Goal: Task Accomplishment & Management: Complete application form

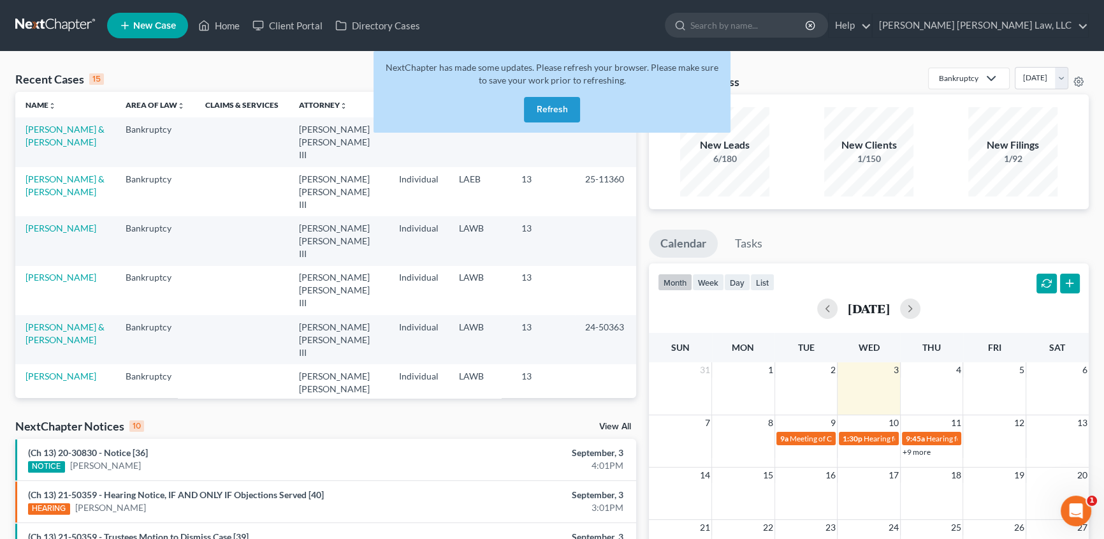
click at [554, 116] on button "Refresh" at bounding box center [552, 109] width 56 height 25
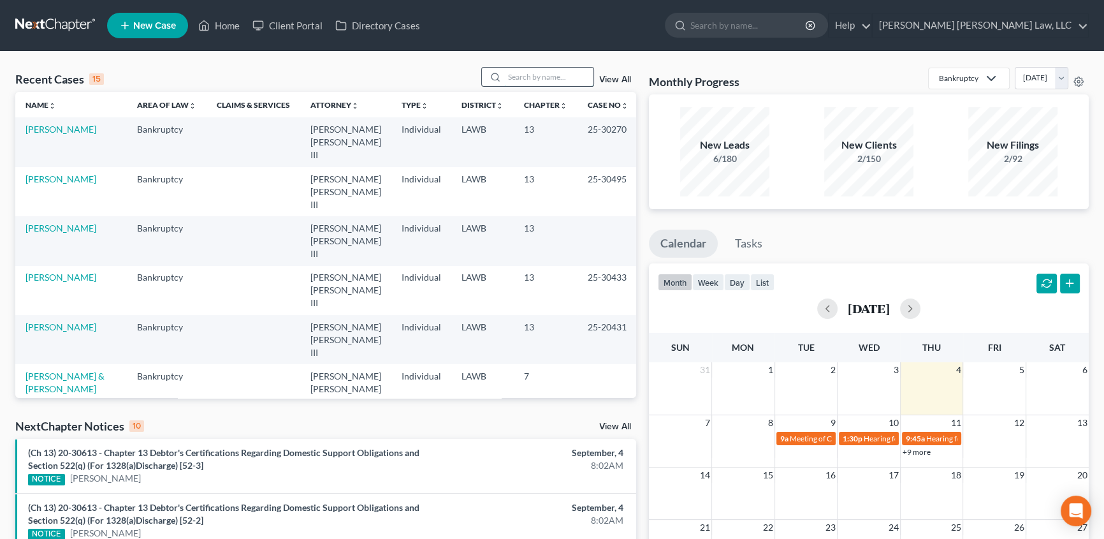
click at [506, 79] on input "search" at bounding box center [548, 77] width 89 height 18
type input "straw"
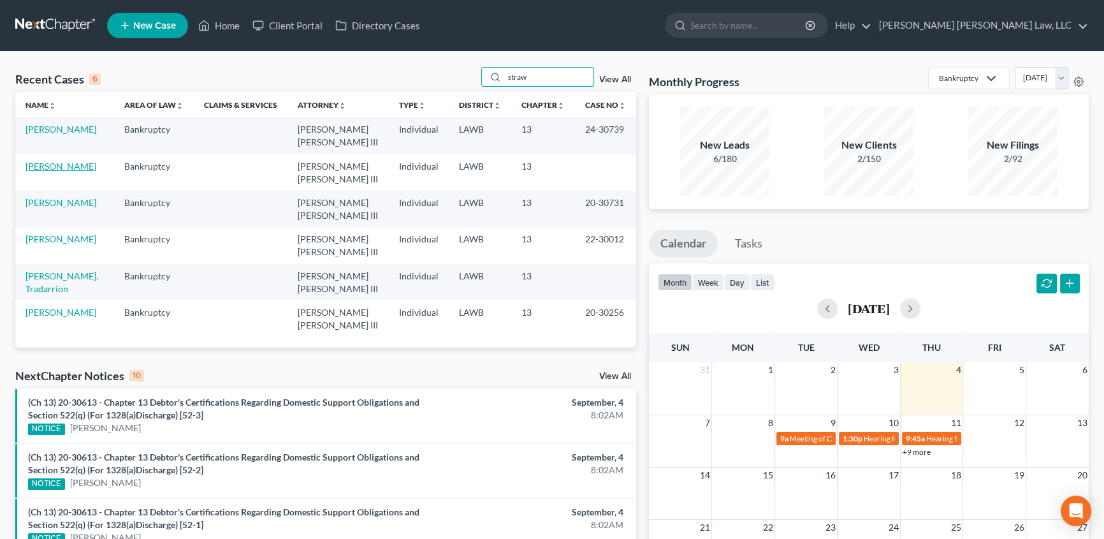
click at [64, 161] on link "[PERSON_NAME]" at bounding box center [60, 166] width 71 height 11
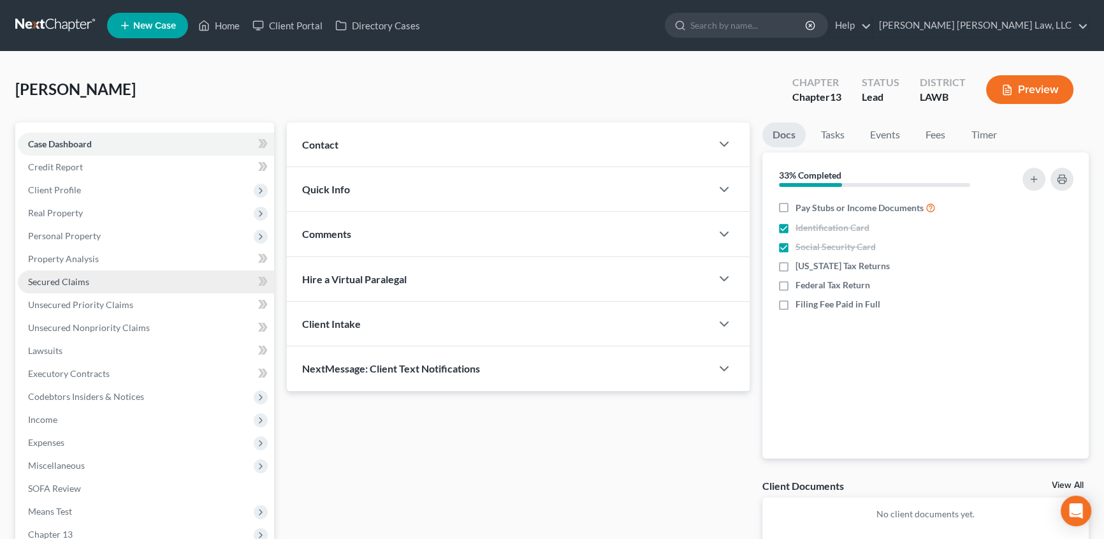
click at [65, 276] on span "Secured Claims" at bounding box center [58, 281] width 61 height 11
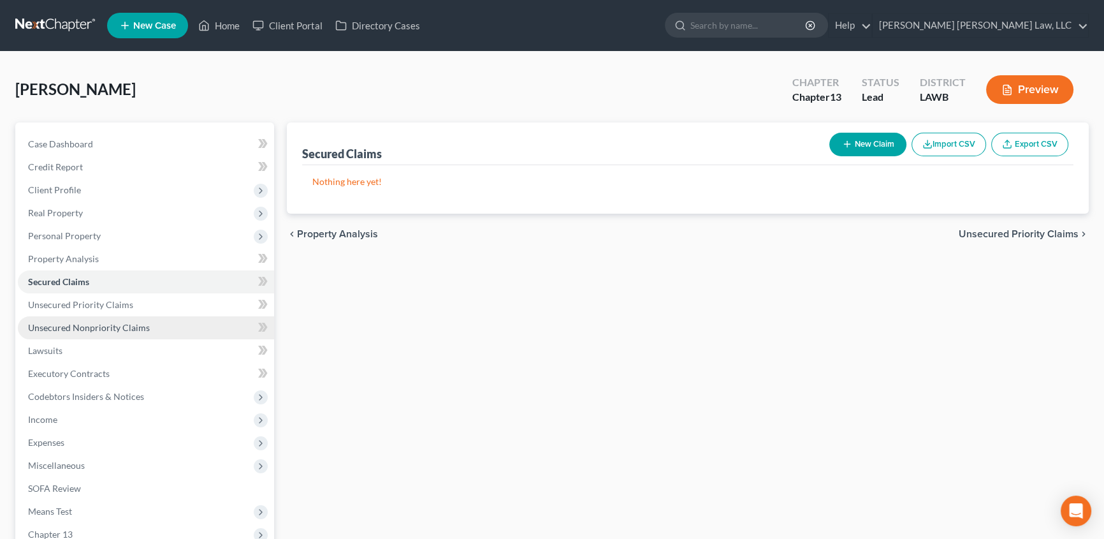
click at [77, 323] on span "Unsecured Nonpriority Claims" at bounding box center [89, 327] width 122 height 11
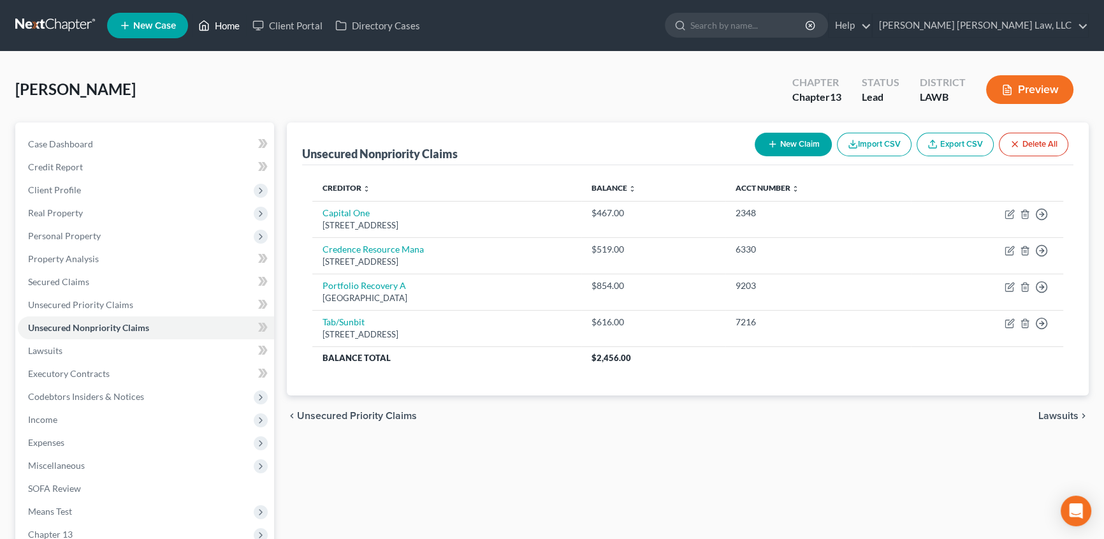
click at [229, 25] on link "Home" at bounding box center [219, 25] width 54 height 23
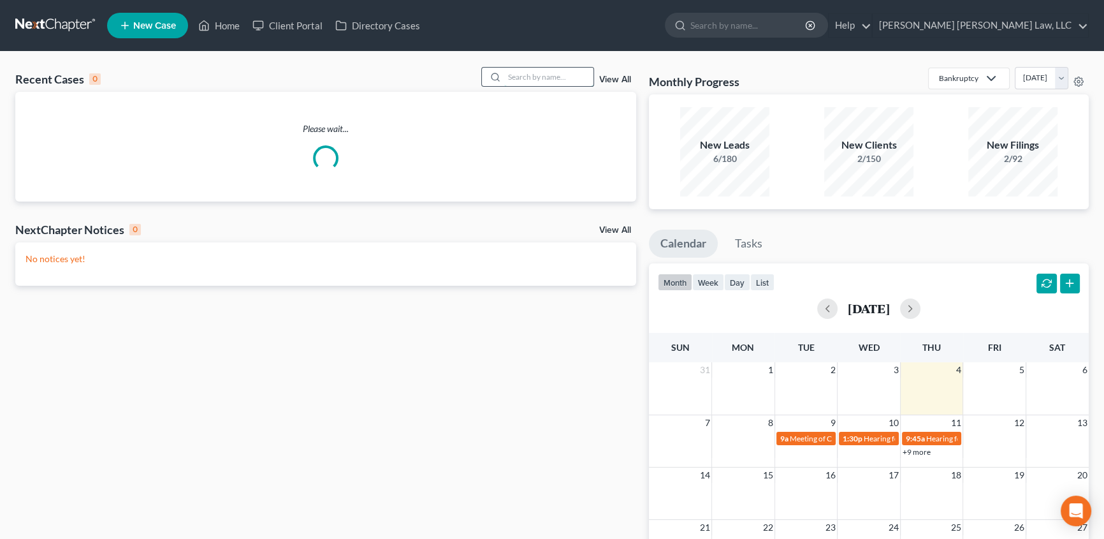
click at [511, 82] on input "search" at bounding box center [548, 77] width 89 height 18
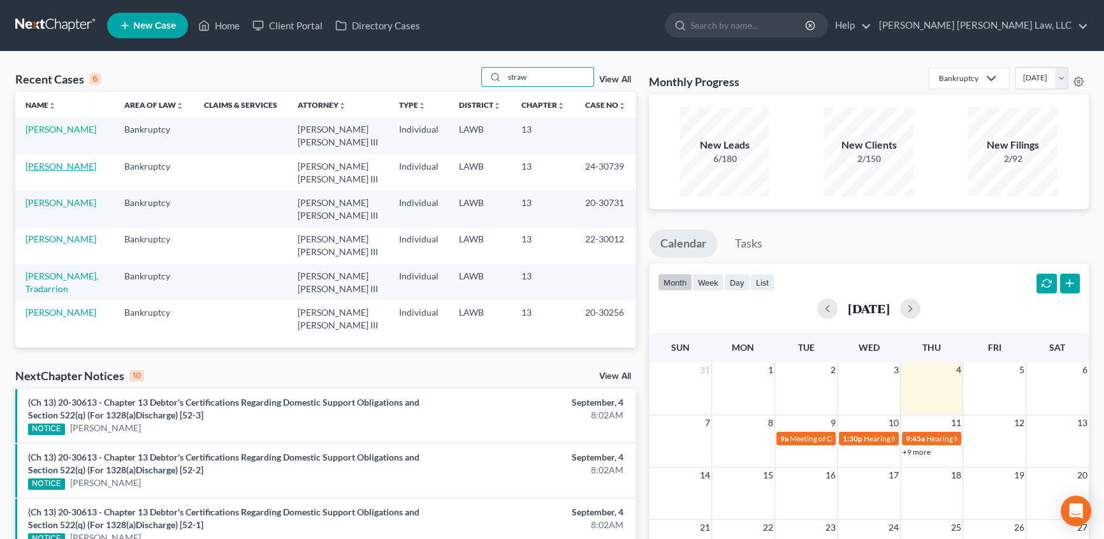
type input "straw"
click at [65, 161] on link "[PERSON_NAME]" at bounding box center [60, 166] width 71 height 11
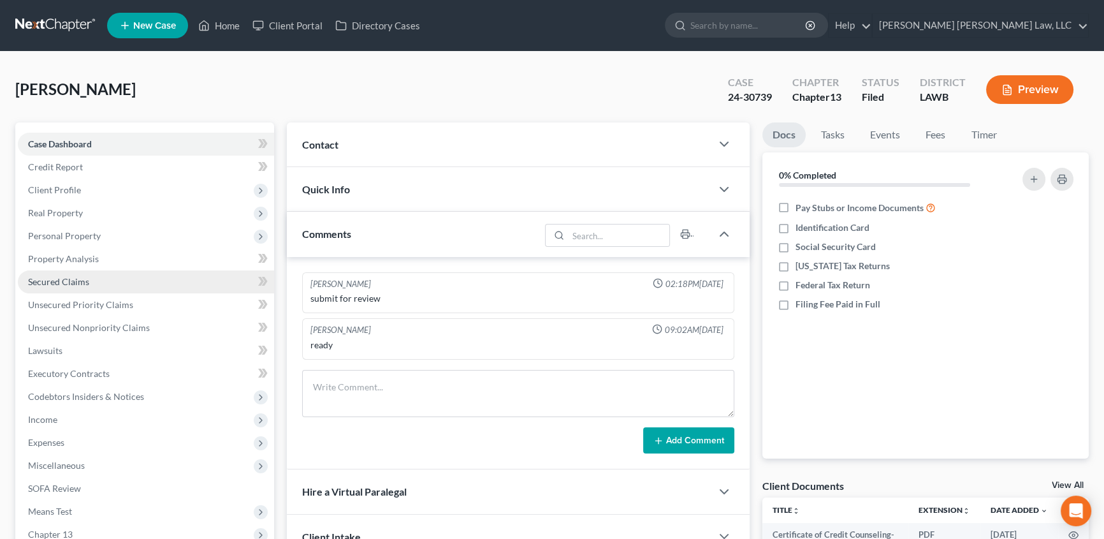
click at [71, 286] on link "Secured Claims" at bounding box center [146, 281] width 256 height 23
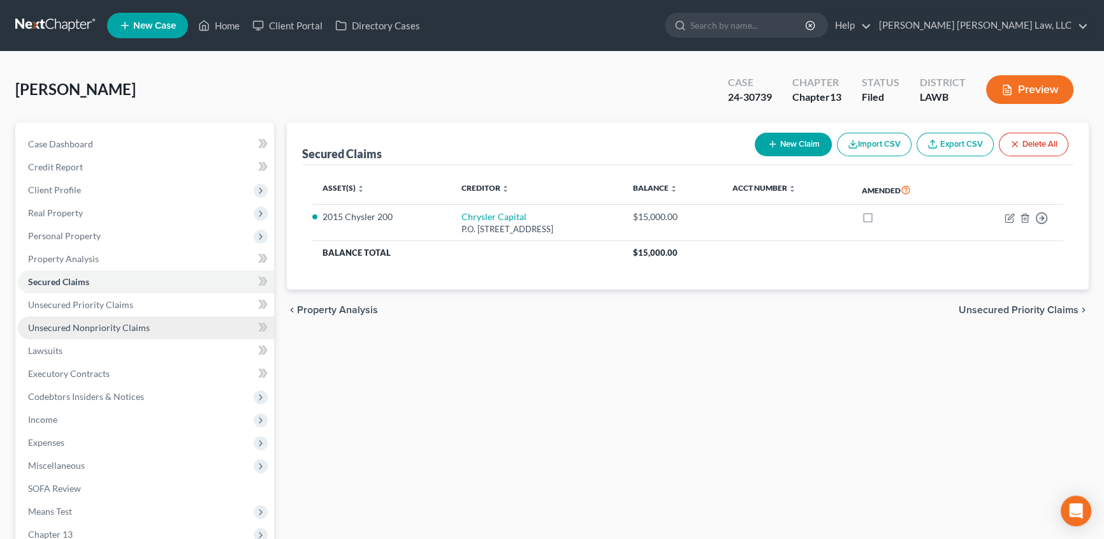
click at [135, 326] on span "Unsecured Nonpriority Claims" at bounding box center [89, 327] width 122 height 11
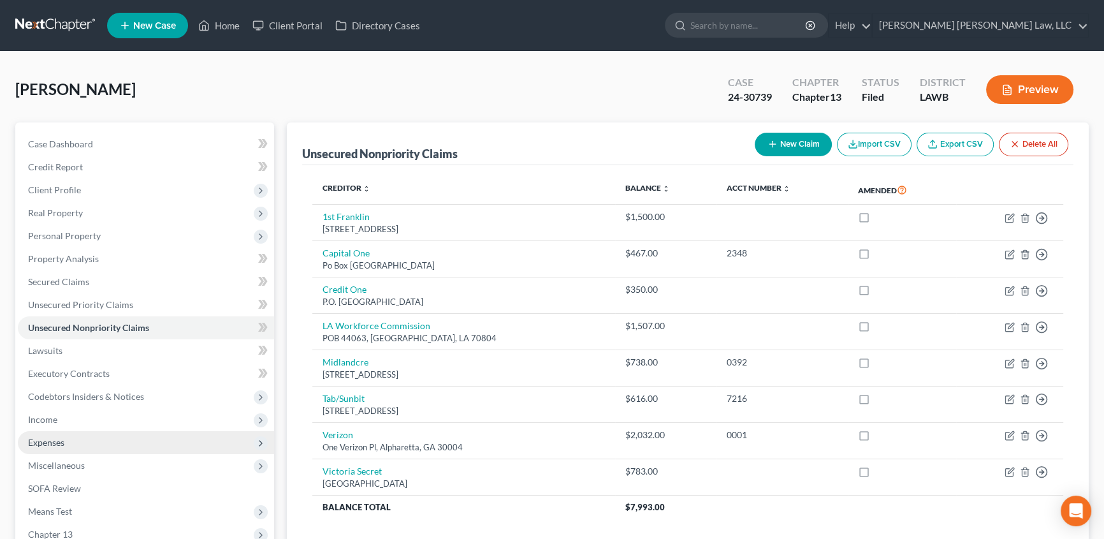
click at [57, 442] on span "Expenses" at bounding box center [46, 442] width 36 height 11
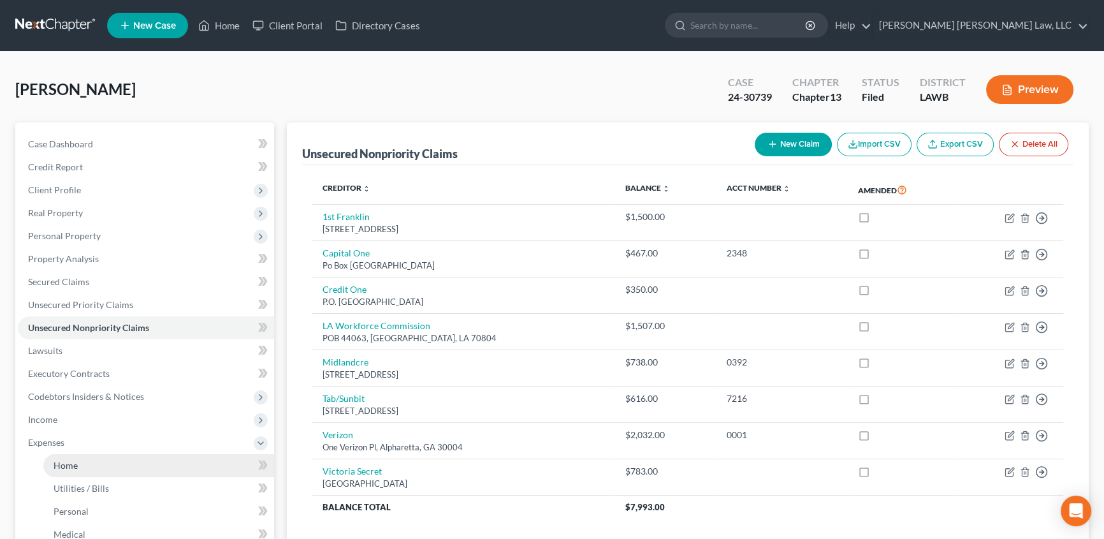
drag, startPoint x: 76, startPoint y: 458, endPoint x: 110, endPoint y: 453, distance: 33.4
click at [76, 458] on link "Home" at bounding box center [158, 465] width 231 height 23
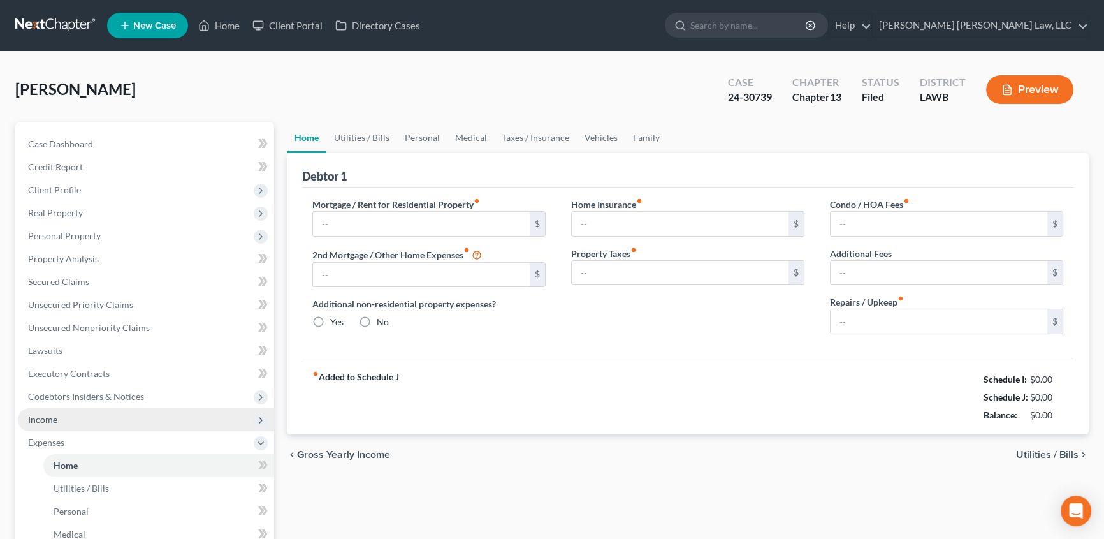
type input "795.00"
type input "0.00"
radio input "true"
type input "0.00"
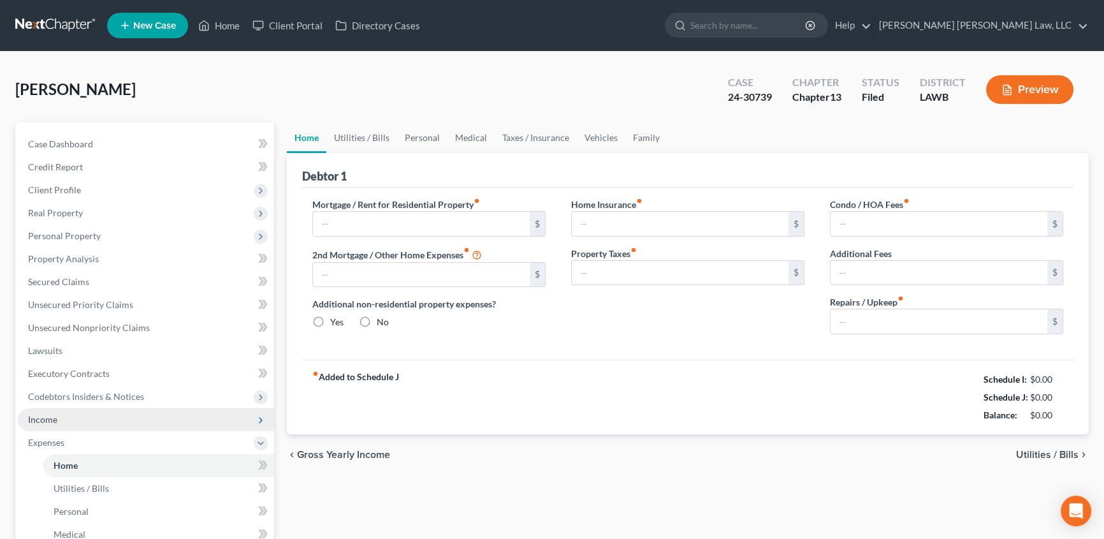
type input "0.00"
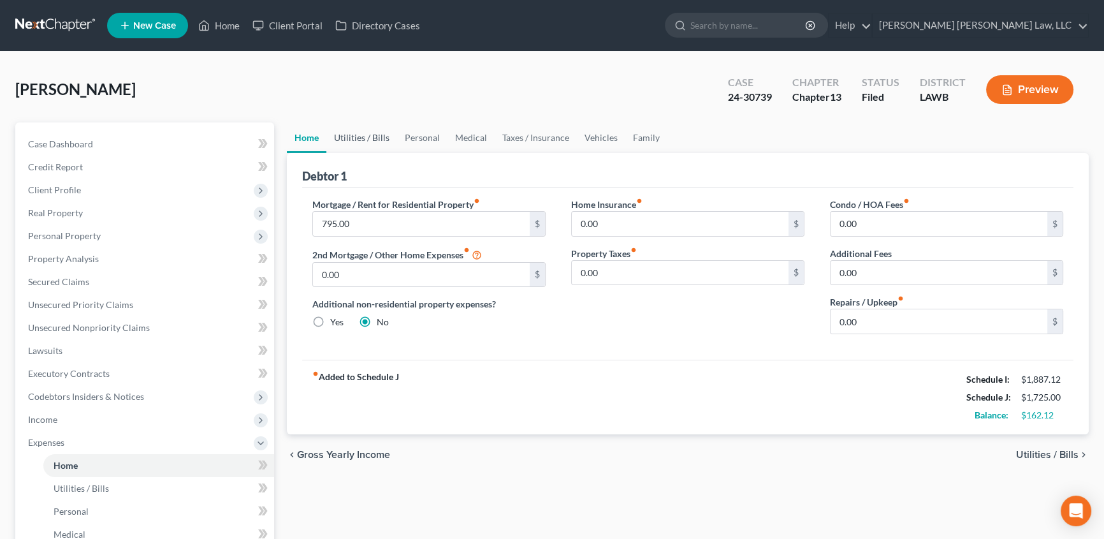
click at [370, 140] on link "Utilities / Bills" at bounding box center [361, 137] width 71 height 31
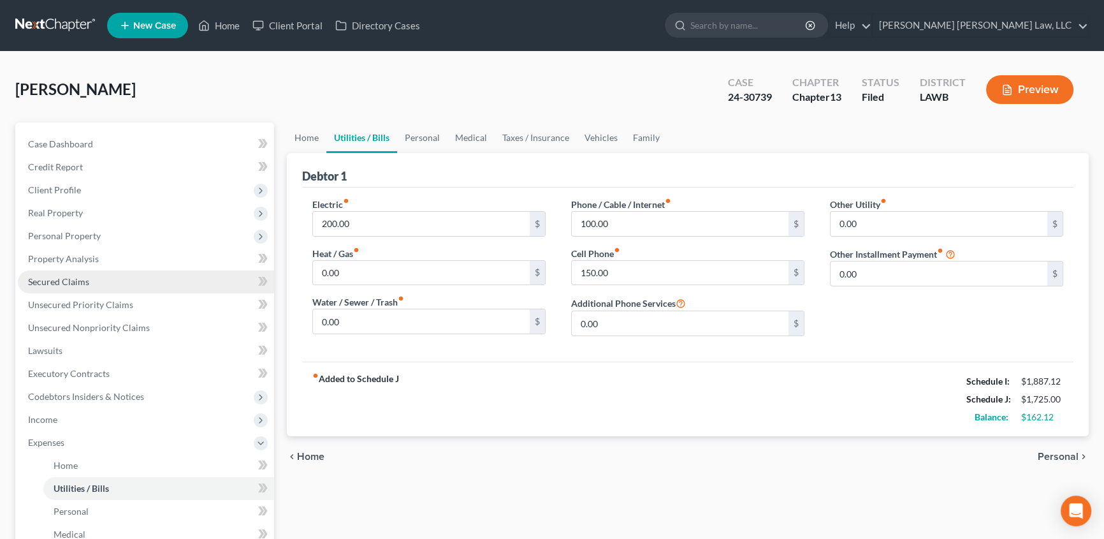
click at [63, 283] on span "Secured Claims" at bounding box center [58, 281] width 61 height 11
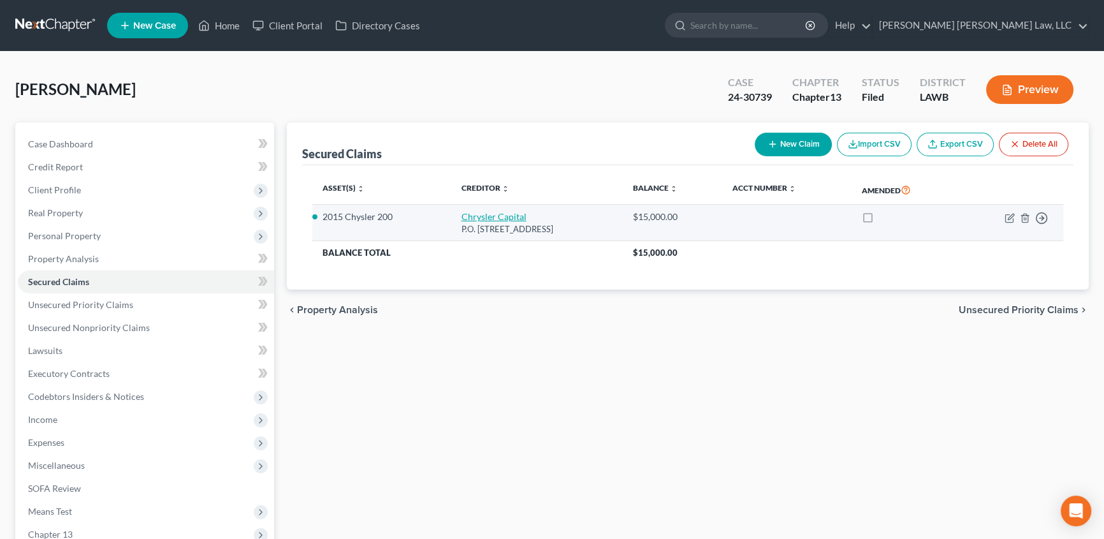
click at [484, 214] on link "Chrysler Capital" at bounding box center [493, 216] width 65 height 11
select select "45"
select select "0"
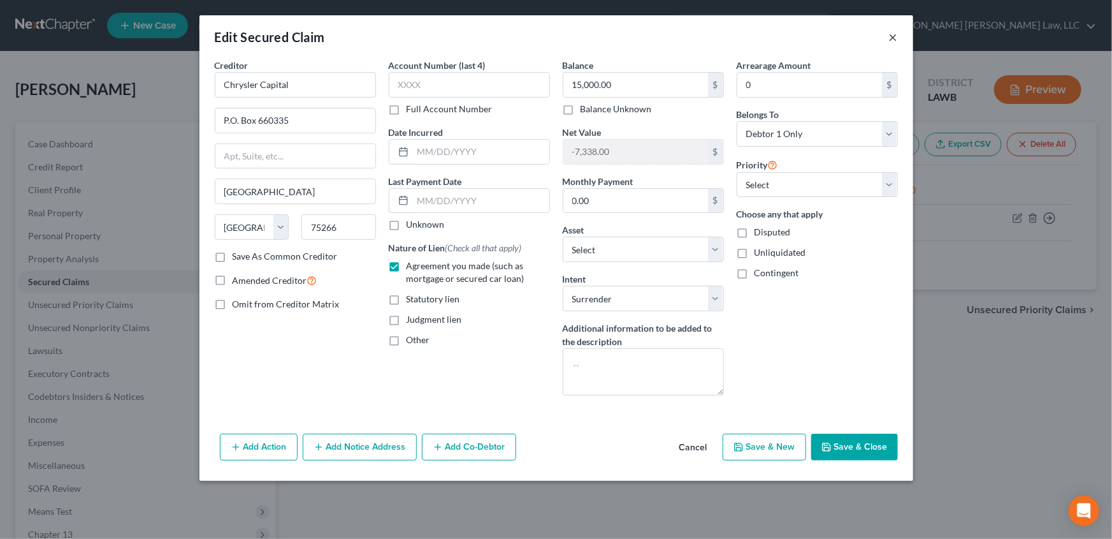
click at [889, 34] on button "×" at bounding box center [893, 36] width 9 height 15
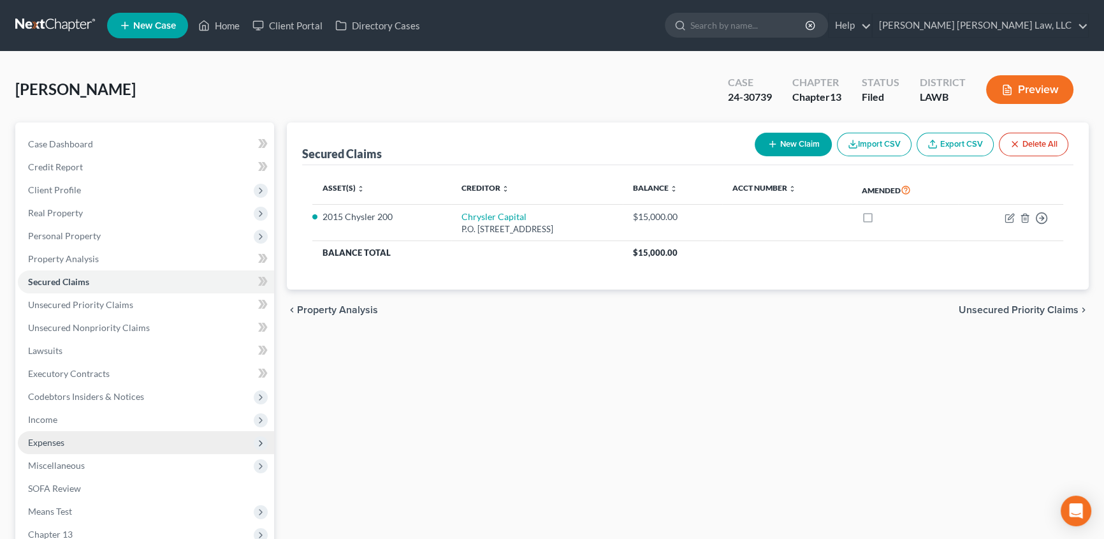
click at [57, 437] on span "Expenses" at bounding box center [46, 442] width 36 height 11
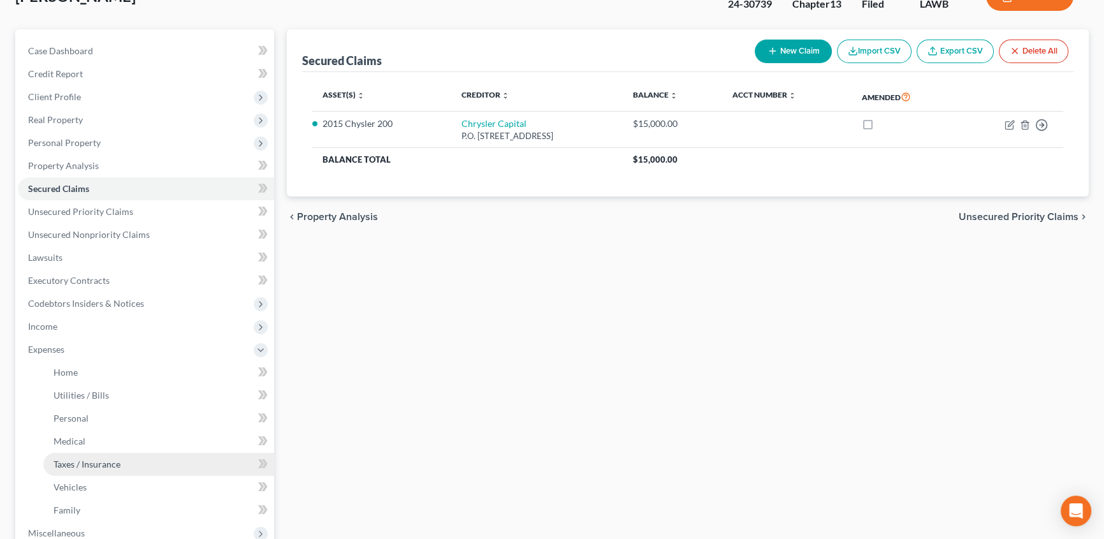
scroll to position [115, 0]
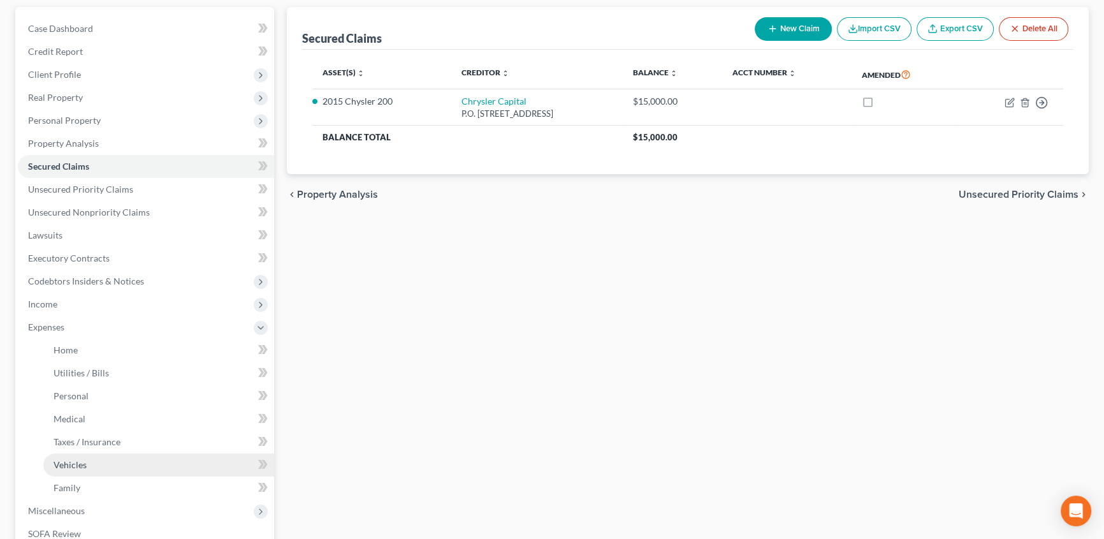
click at [81, 465] on span "Vehicles" at bounding box center [70, 464] width 33 height 11
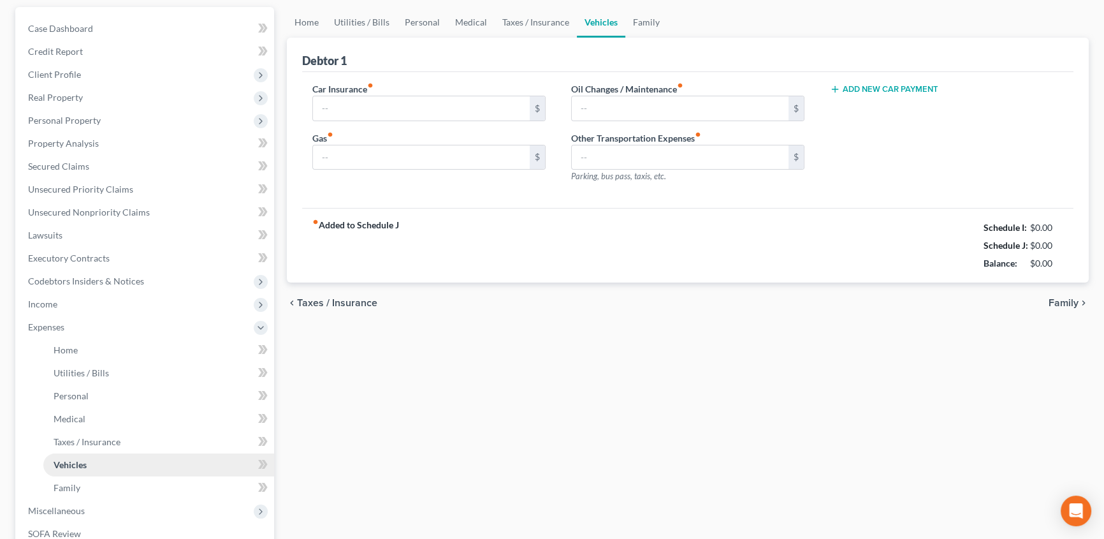
scroll to position [16, 0]
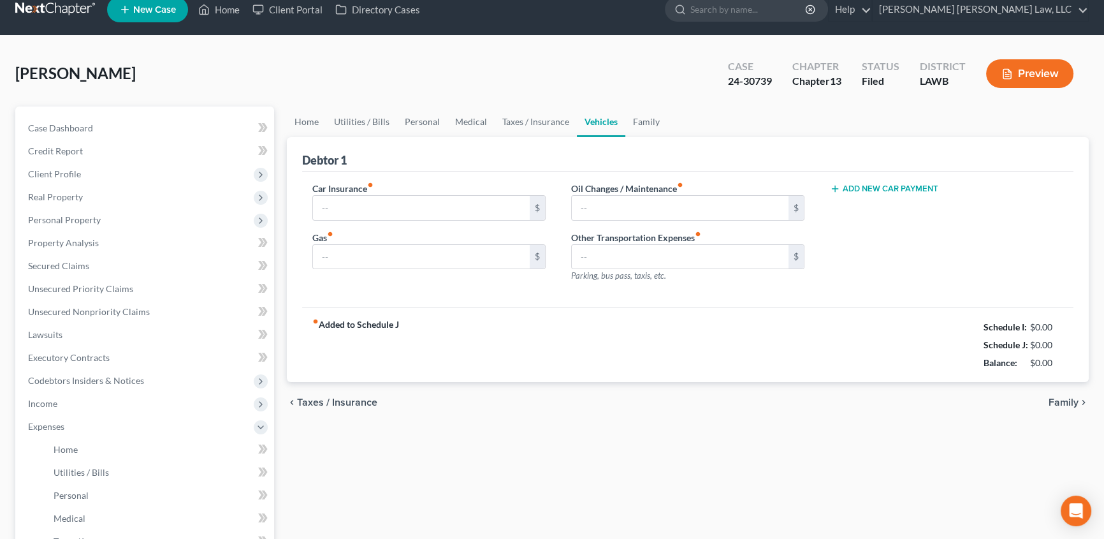
type input "100.00"
type input "0.00"
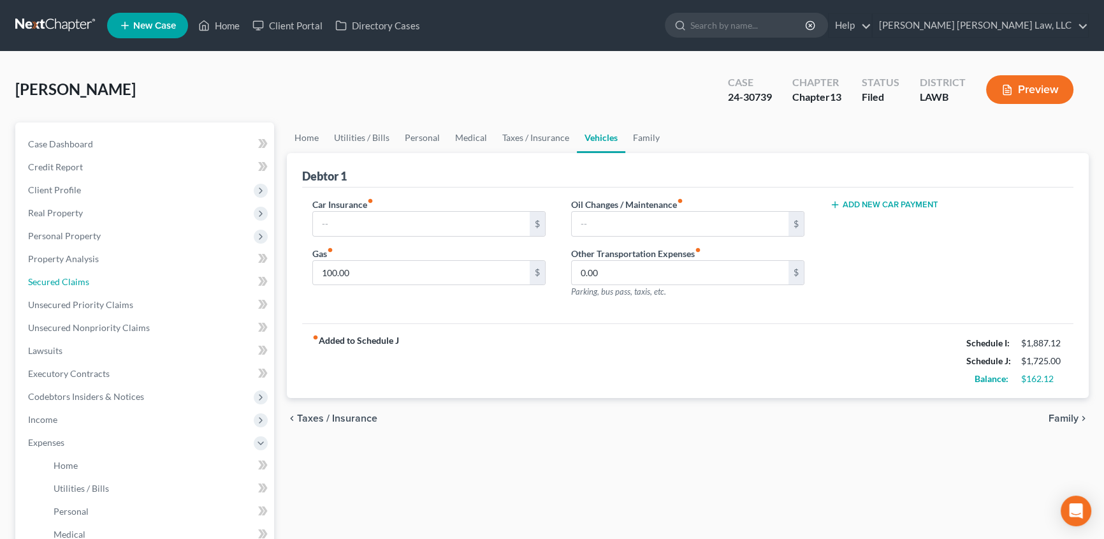
drag, startPoint x: 40, startPoint y: 275, endPoint x: 363, endPoint y: 291, distance: 324.2
click at [40, 276] on span "Secured Claims" at bounding box center [58, 281] width 61 height 11
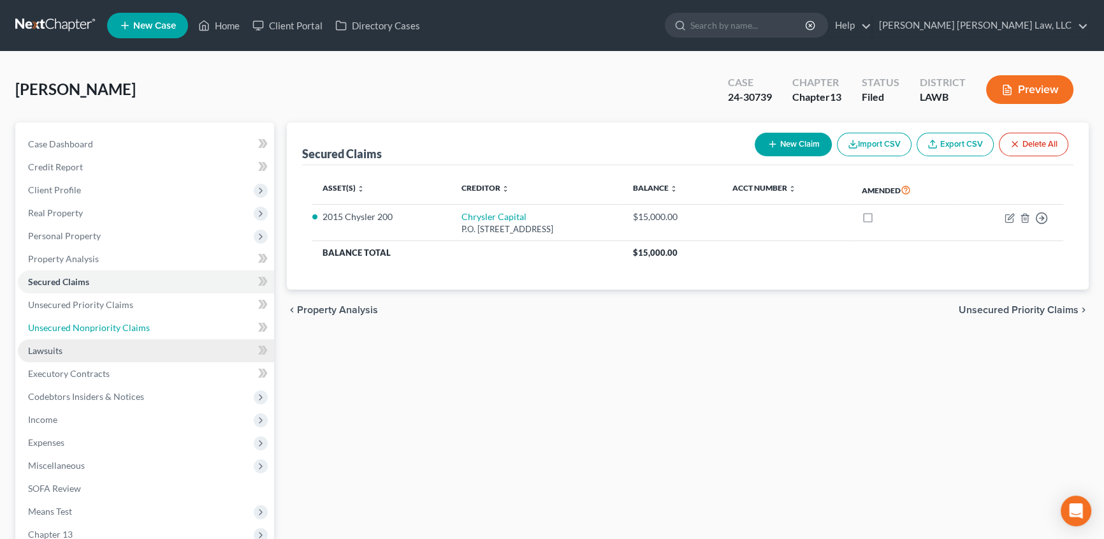
drag, startPoint x: 85, startPoint y: 324, endPoint x: 196, endPoint y: 356, distance: 115.4
click at [85, 324] on span "Unsecured Nonpriority Claims" at bounding box center [89, 327] width 122 height 11
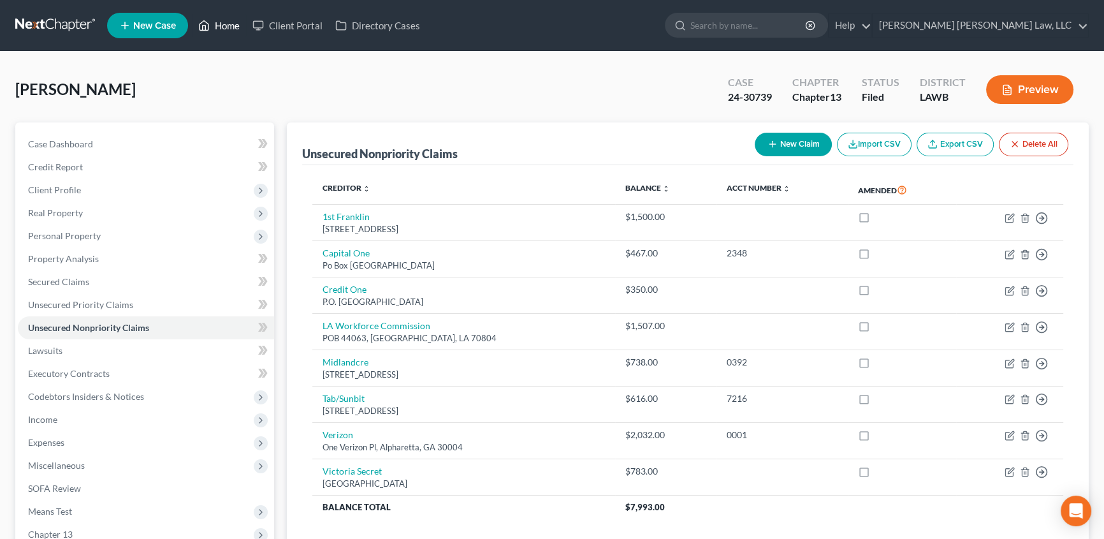
click at [229, 25] on link "Home" at bounding box center [219, 25] width 54 height 23
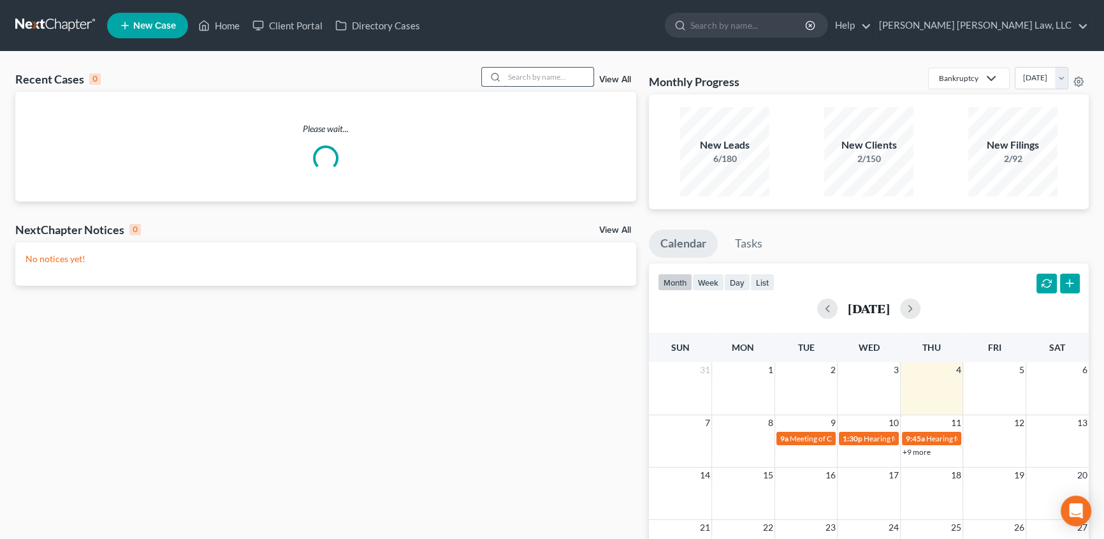
click at [517, 78] on input "search" at bounding box center [548, 77] width 89 height 18
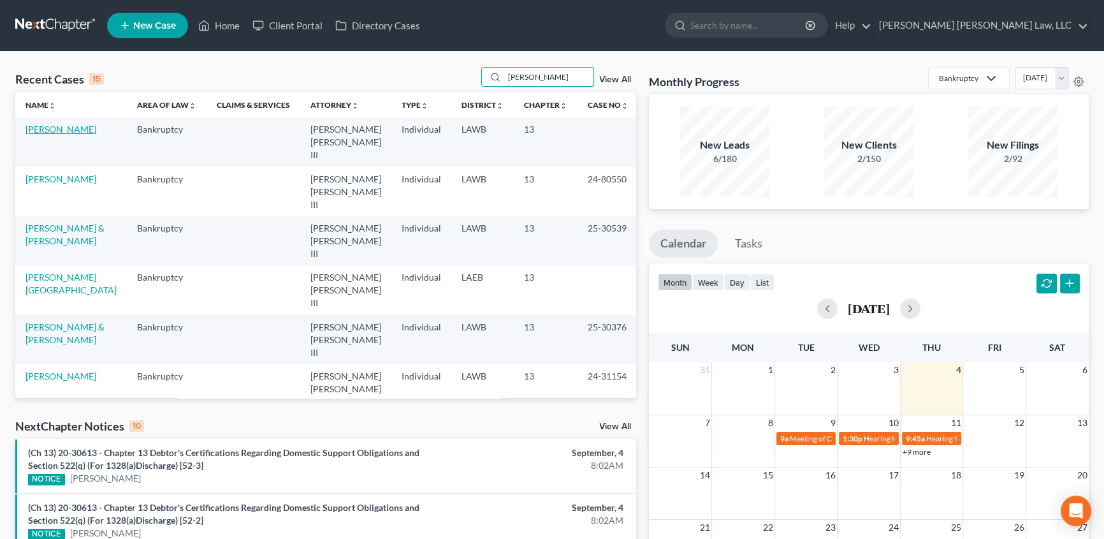
type input "[PERSON_NAME]"
click at [55, 129] on link "[PERSON_NAME]" at bounding box center [60, 129] width 71 height 11
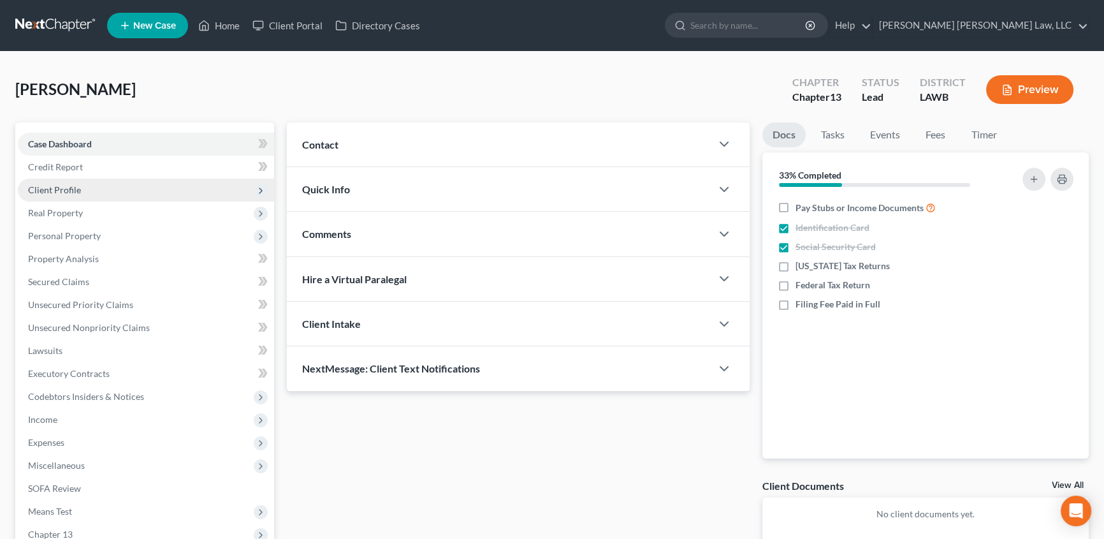
drag, startPoint x: 59, startPoint y: 189, endPoint x: 69, endPoint y: 191, distance: 10.4
click at [59, 189] on span "Client Profile" at bounding box center [54, 189] width 53 height 11
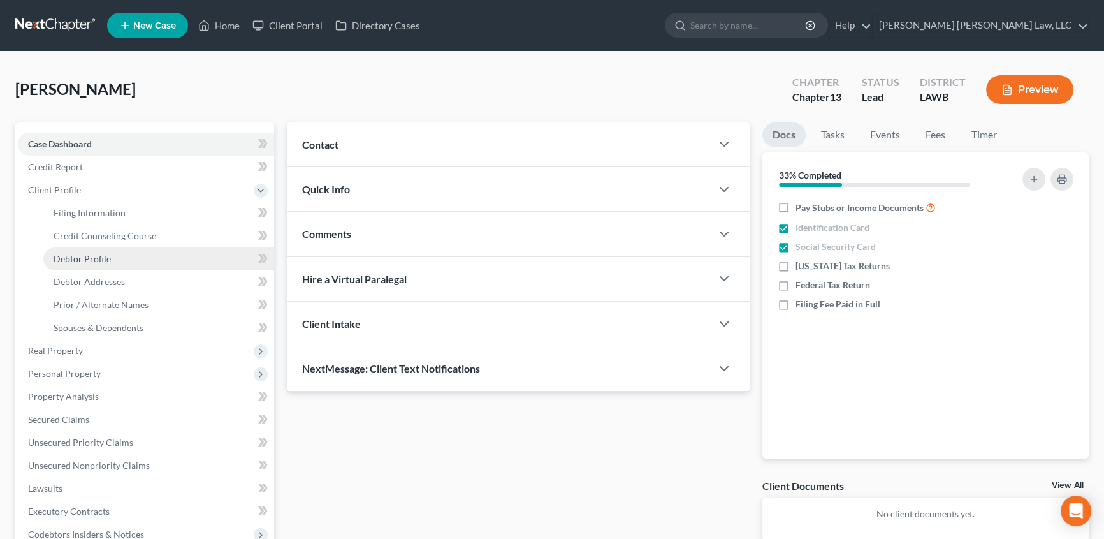
click at [91, 254] on span "Debtor Profile" at bounding box center [82, 258] width 57 height 11
select select "1"
select select "2"
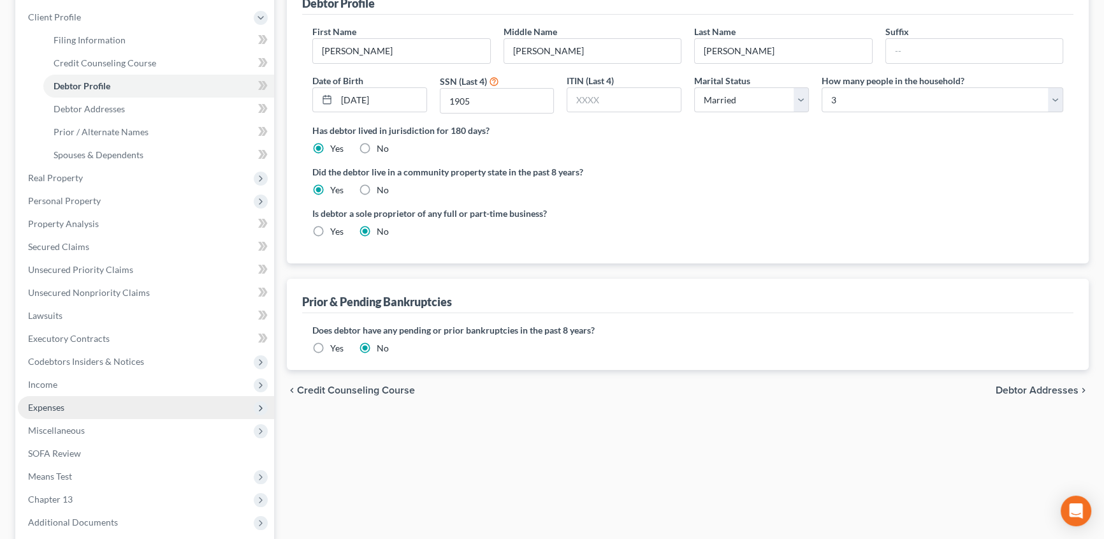
scroll to position [173, 0]
click at [48, 404] on span "Expenses" at bounding box center [46, 406] width 36 height 11
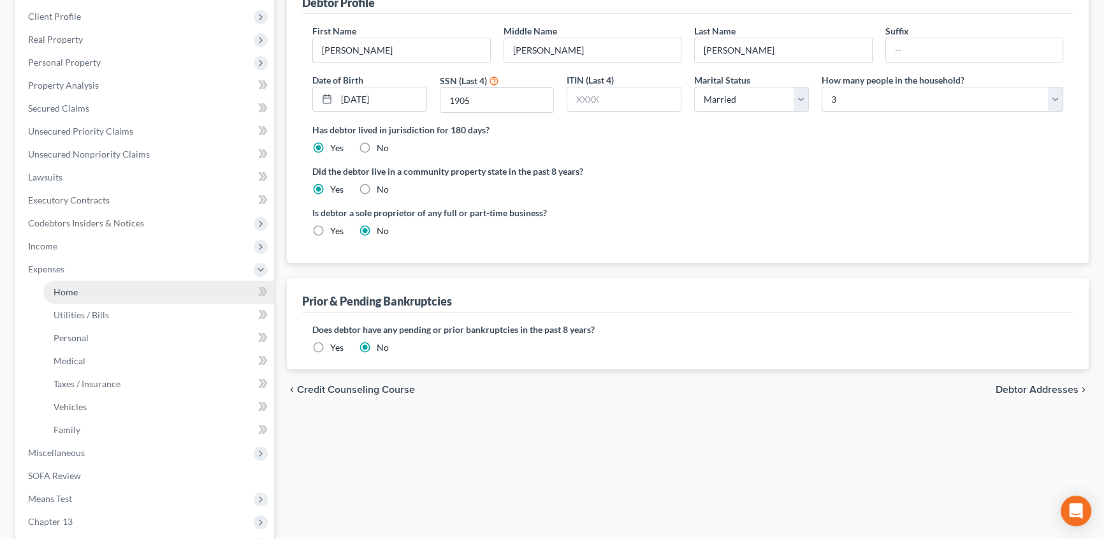
click at [57, 292] on span "Home" at bounding box center [66, 291] width 24 height 11
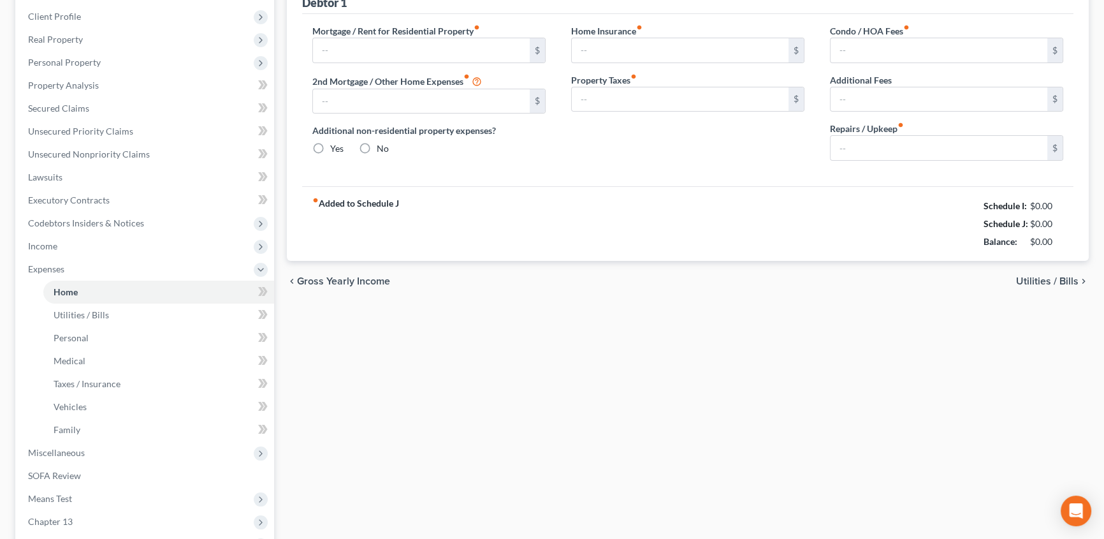
scroll to position [2, 0]
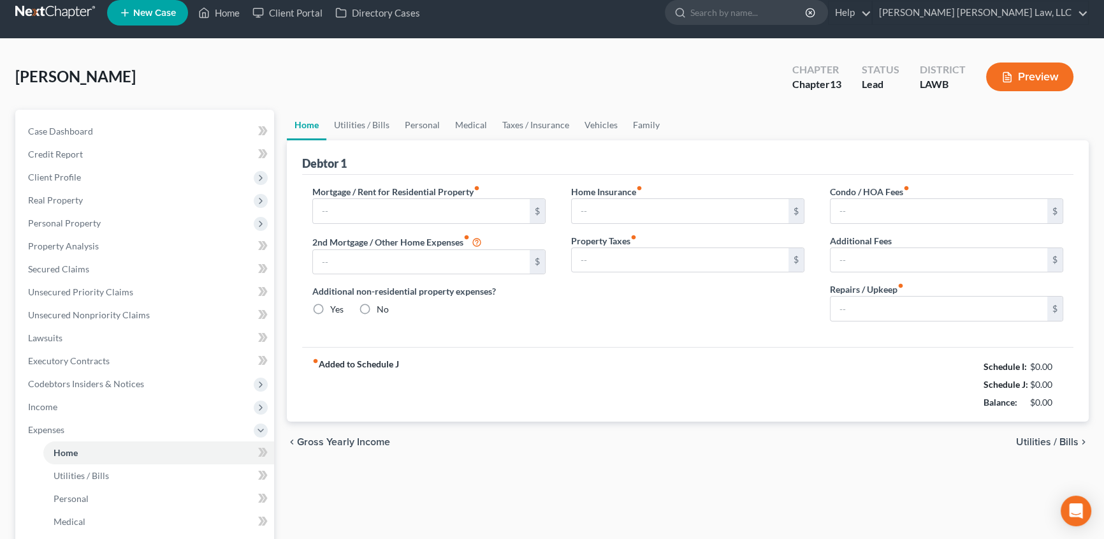
type input "925.00"
type input "0.00"
radio input "true"
type input "0.00"
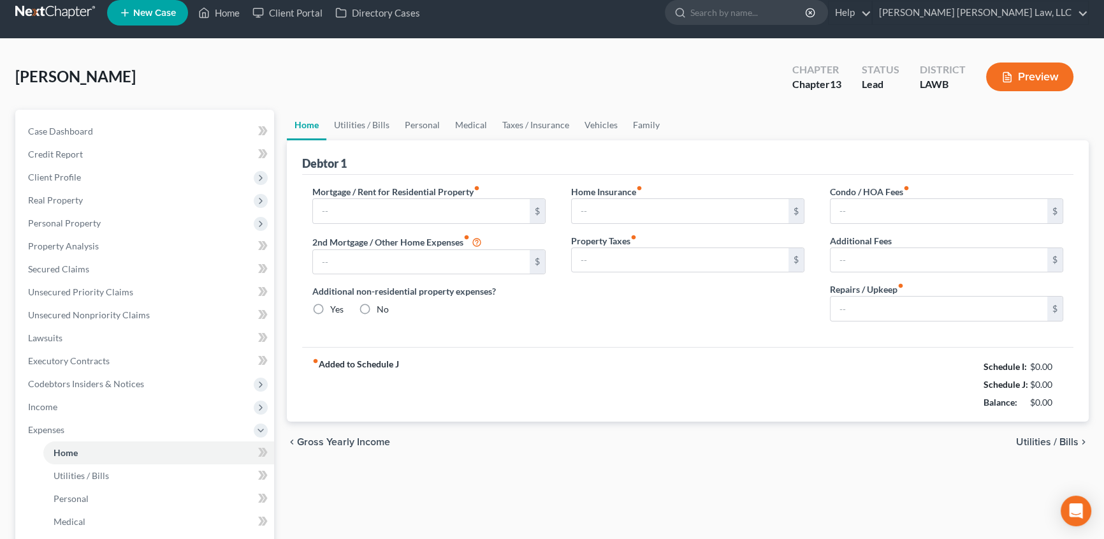
type input "0.00"
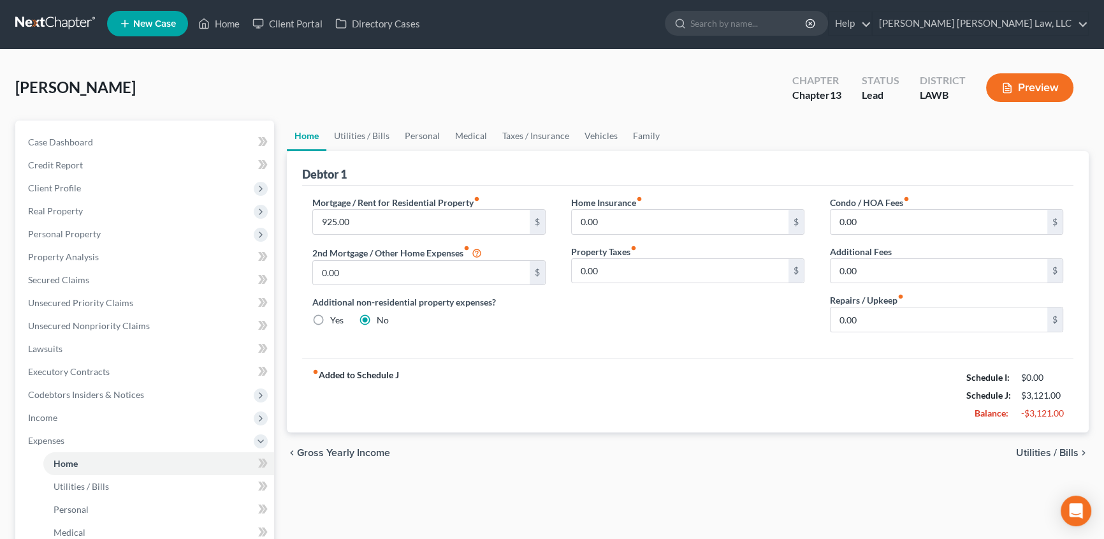
scroll to position [0, 0]
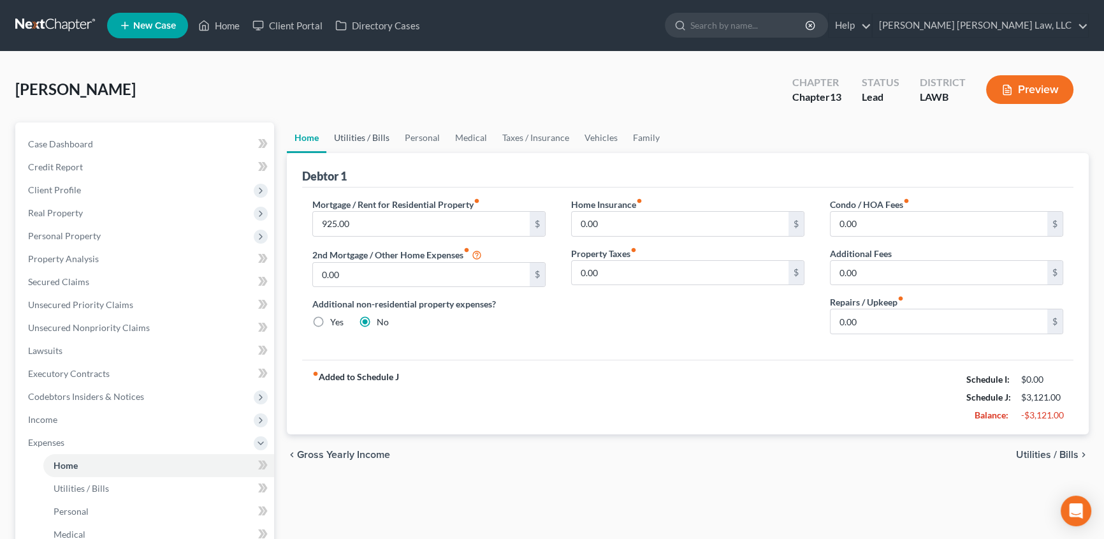
click at [355, 139] on link "Utilities / Bills" at bounding box center [361, 137] width 71 height 31
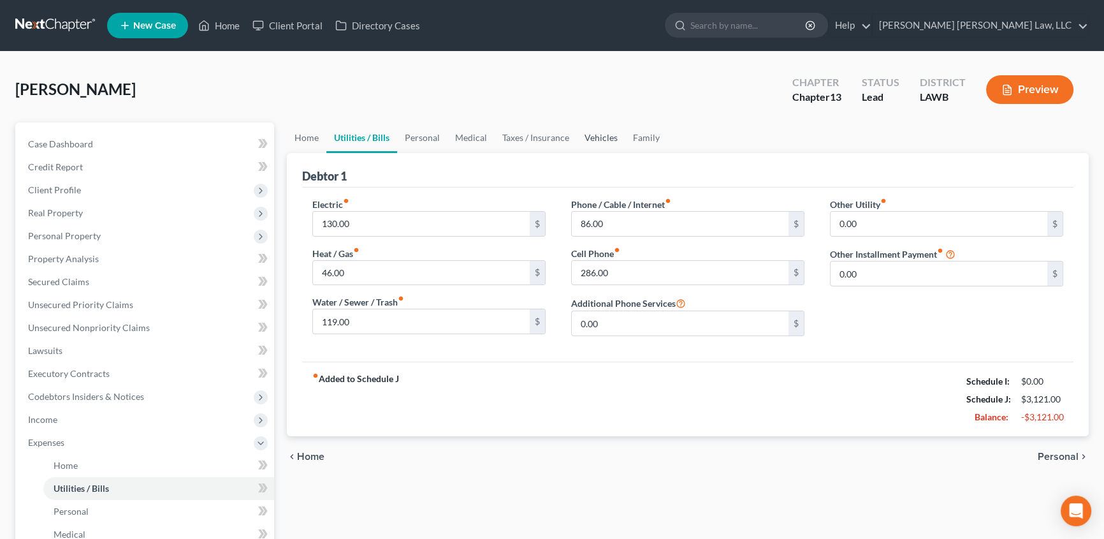
click at [592, 134] on link "Vehicles" at bounding box center [601, 137] width 48 height 31
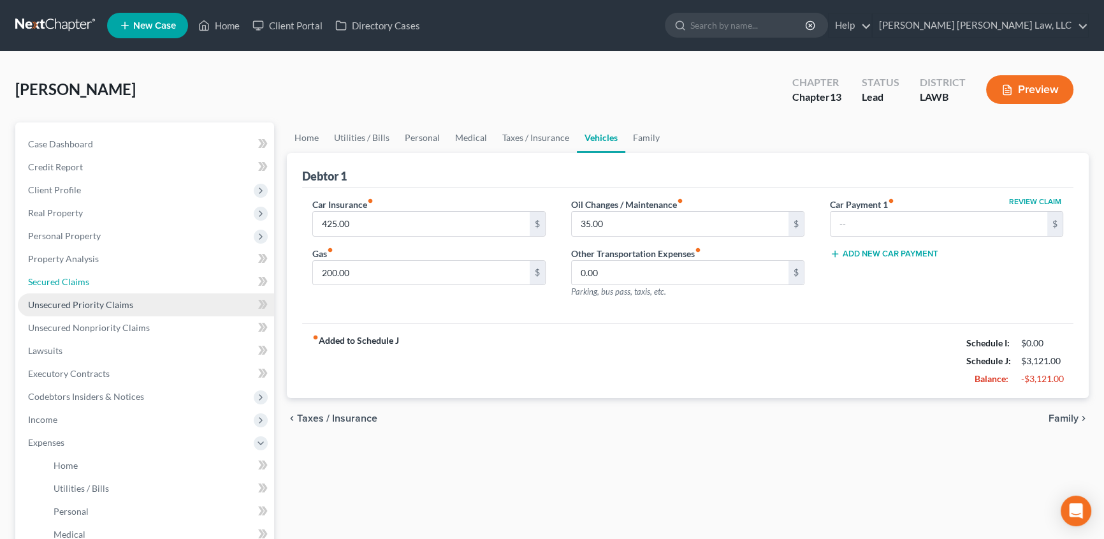
click at [57, 277] on span "Secured Claims" at bounding box center [58, 281] width 61 height 11
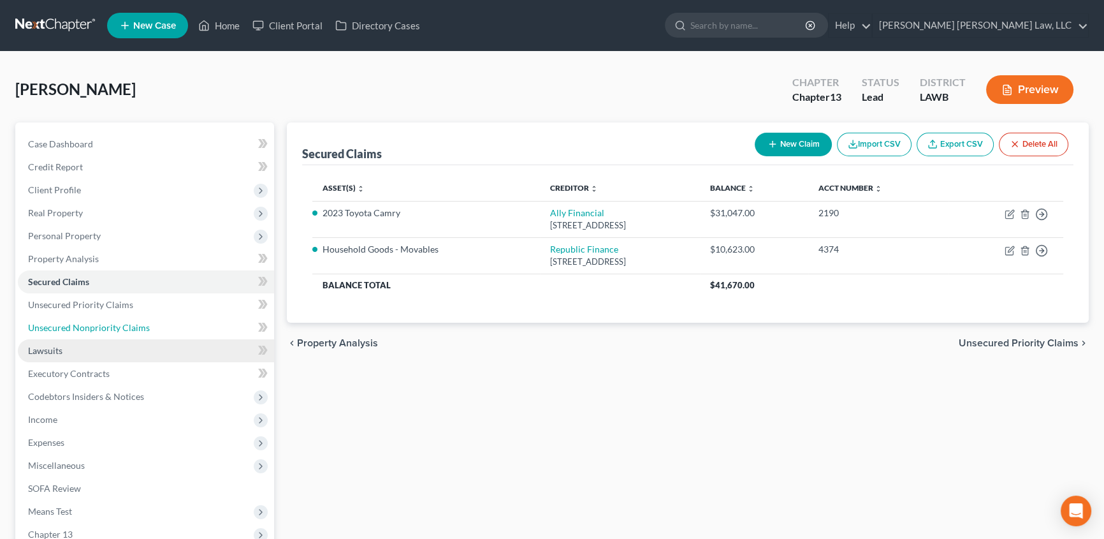
drag, startPoint x: 125, startPoint y: 324, endPoint x: 168, endPoint y: 345, distance: 47.3
click at [125, 324] on span "Unsecured Nonpriority Claims" at bounding box center [89, 327] width 122 height 11
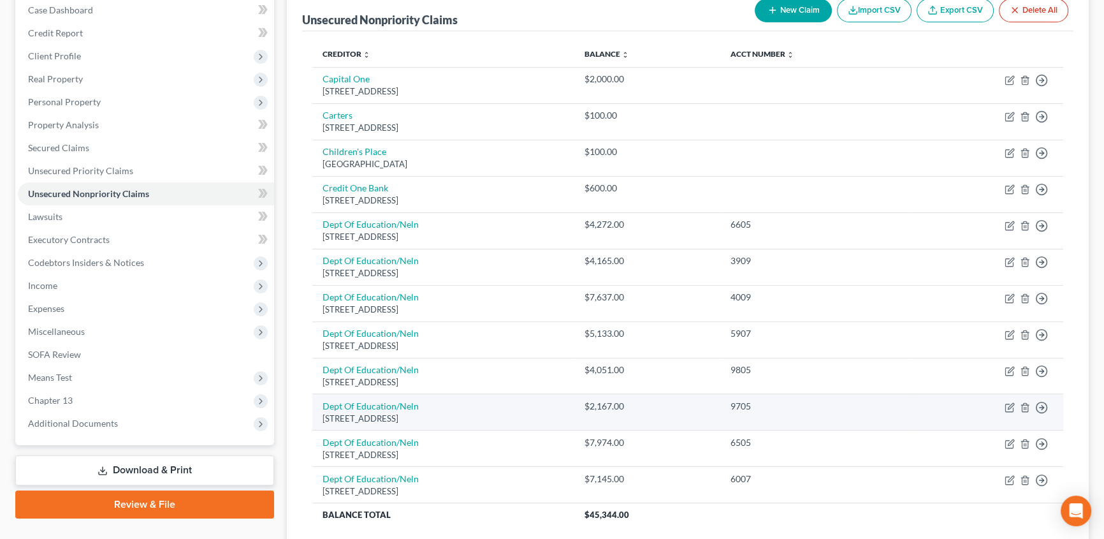
scroll to position [115, 0]
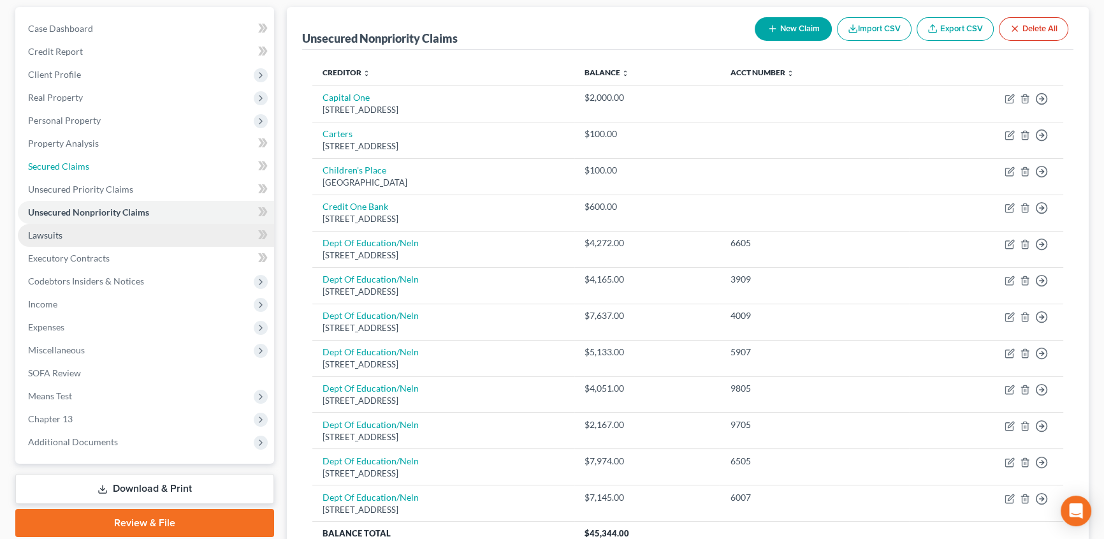
drag, startPoint x: 50, startPoint y: 166, endPoint x: 231, endPoint y: 227, distance: 191.7
click at [50, 166] on span "Secured Claims" at bounding box center [58, 166] width 61 height 11
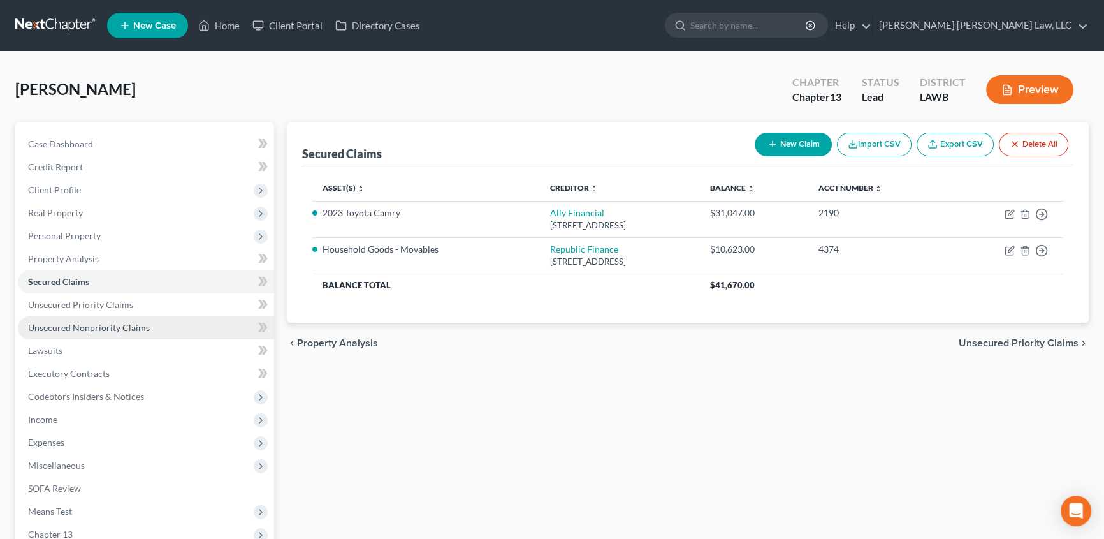
drag, startPoint x: 105, startPoint y: 323, endPoint x: 169, endPoint y: 329, distance: 64.7
click at [105, 323] on span "Unsecured Nonpriority Claims" at bounding box center [89, 327] width 122 height 11
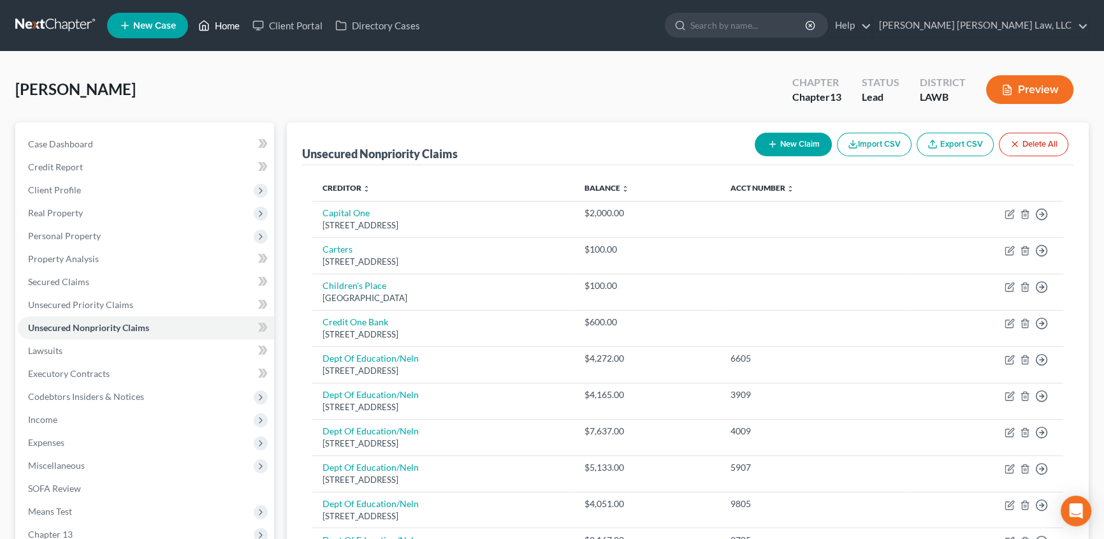
click at [233, 22] on link "Home" at bounding box center [219, 25] width 54 height 23
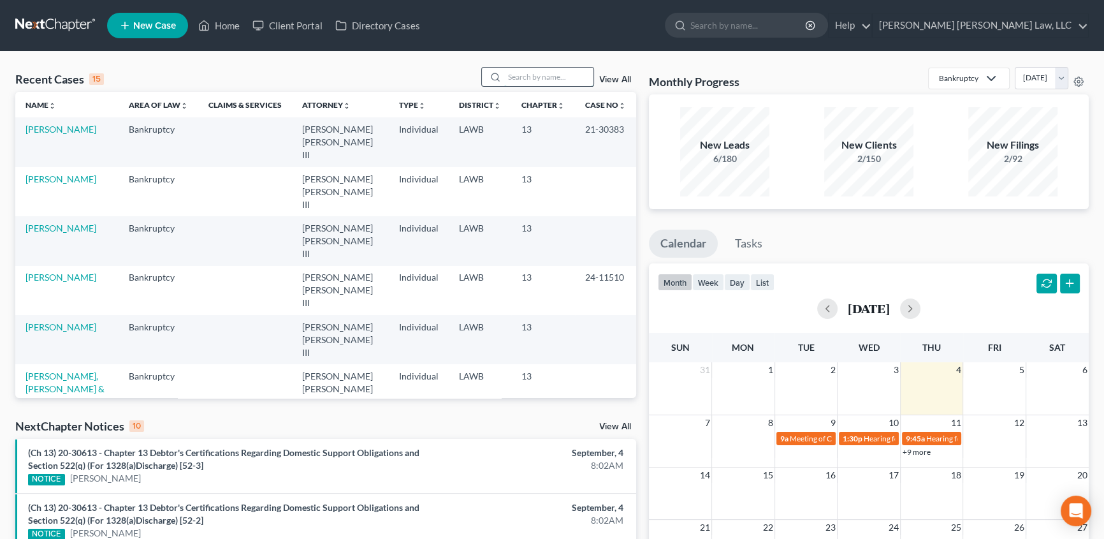
click at [533, 78] on input "search" at bounding box center [548, 77] width 89 height 18
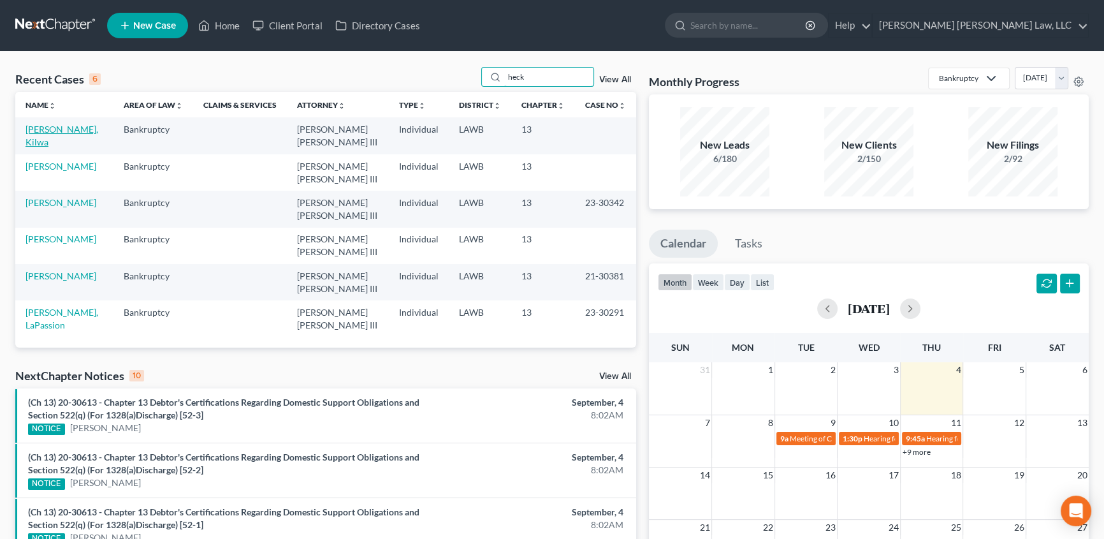
type input "heck"
click at [57, 133] on link "[PERSON_NAME], Kilwa" at bounding box center [61, 136] width 73 height 24
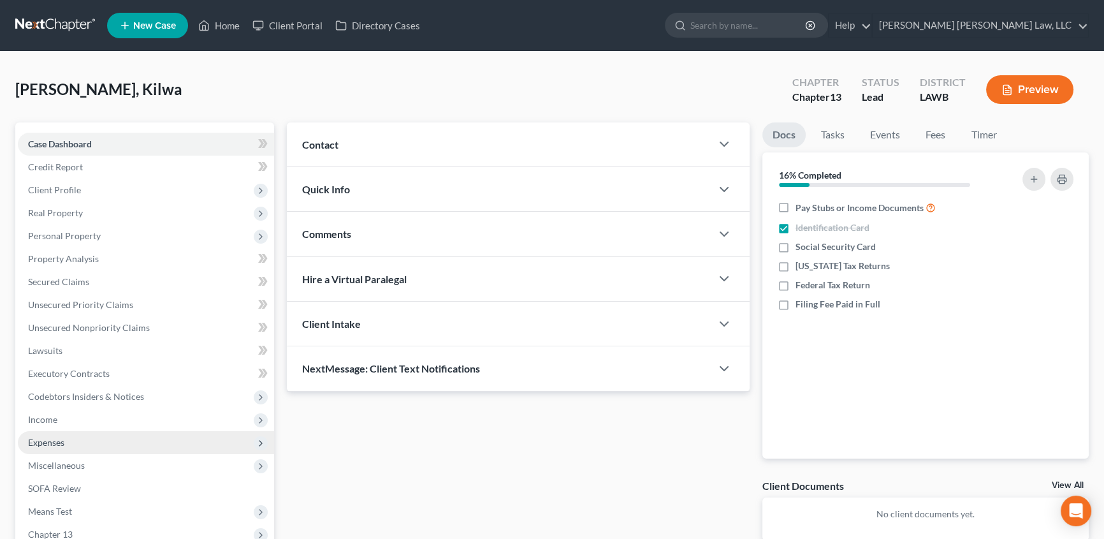
drag, startPoint x: 45, startPoint y: 437, endPoint x: 249, endPoint y: 370, distance: 215.3
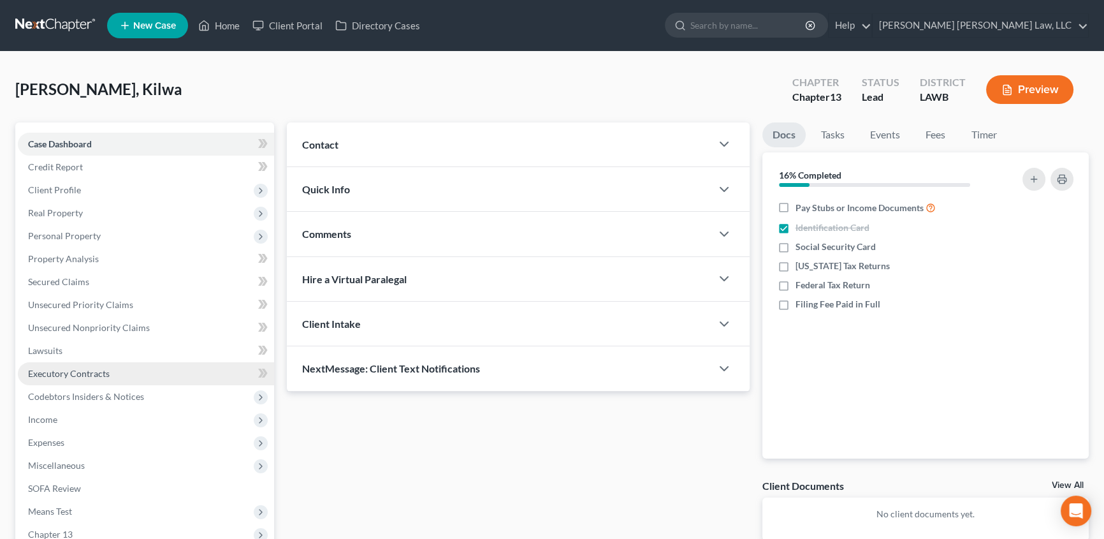
click at [45, 437] on span "Expenses" at bounding box center [46, 442] width 36 height 11
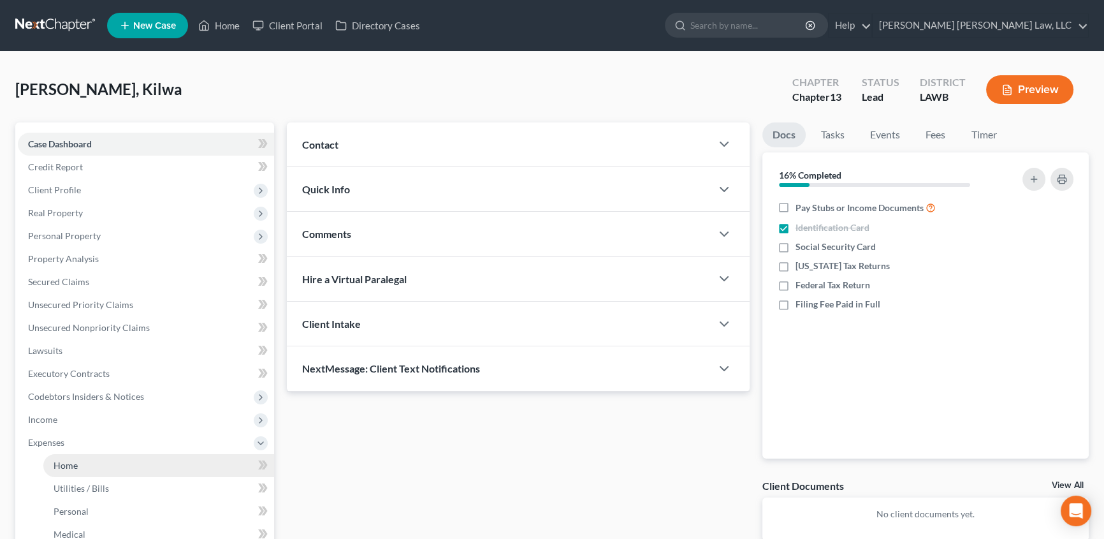
click at [76, 468] on span "Home" at bounding box center [66, 465] width 24 height 11
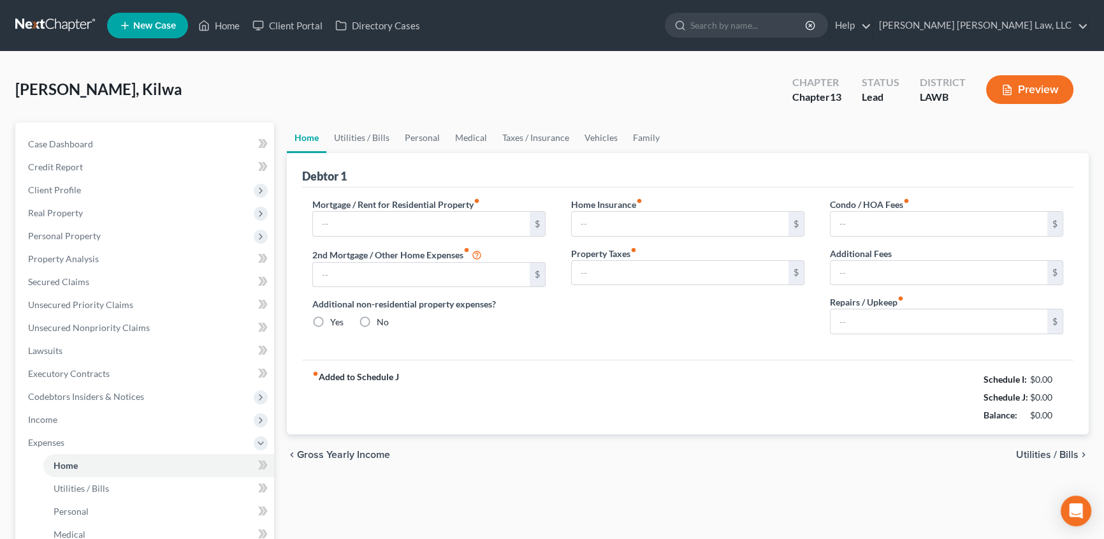
type input "0.00"
radio input "true"
type input "0.00"
type input "10.83"
type input "0.00"
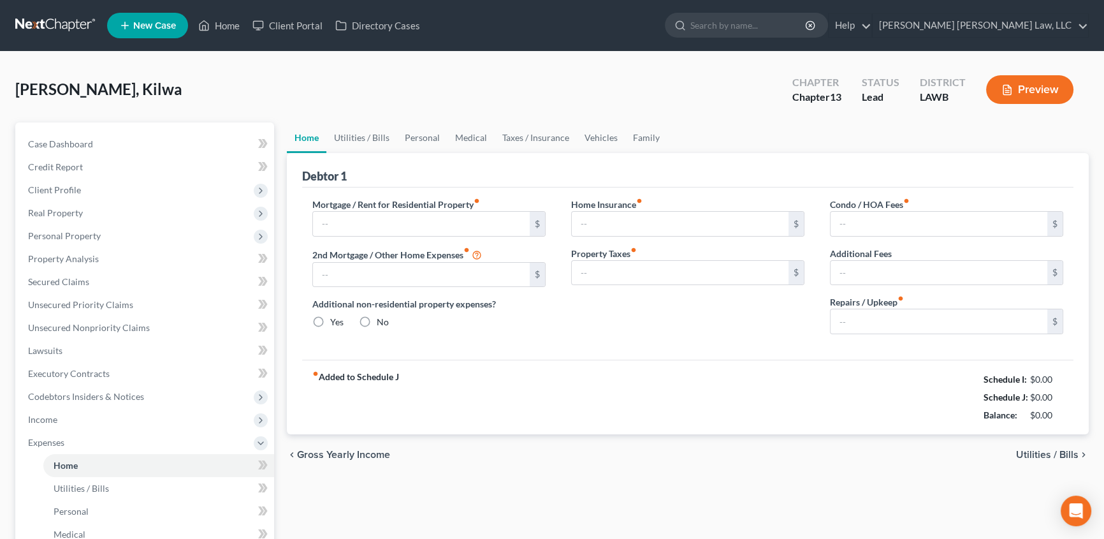
type input "0.00"
click at [352, 134] on link "Utilities / Bills" at bounding box center [361, 137] width 71 height 31
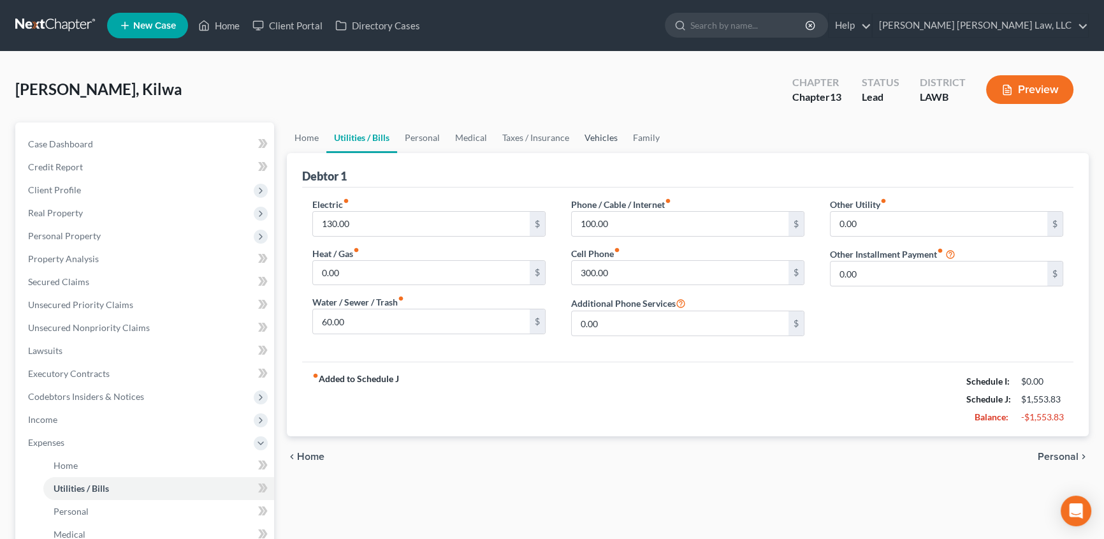
drag, startPoint x: 596, startPoint y: 139, endPoint x: 580, endPoint y: 147, distance: 17.7
click at [596, 138] on link "Vehicles" at bounding box center [601, 137] width 48 height 31
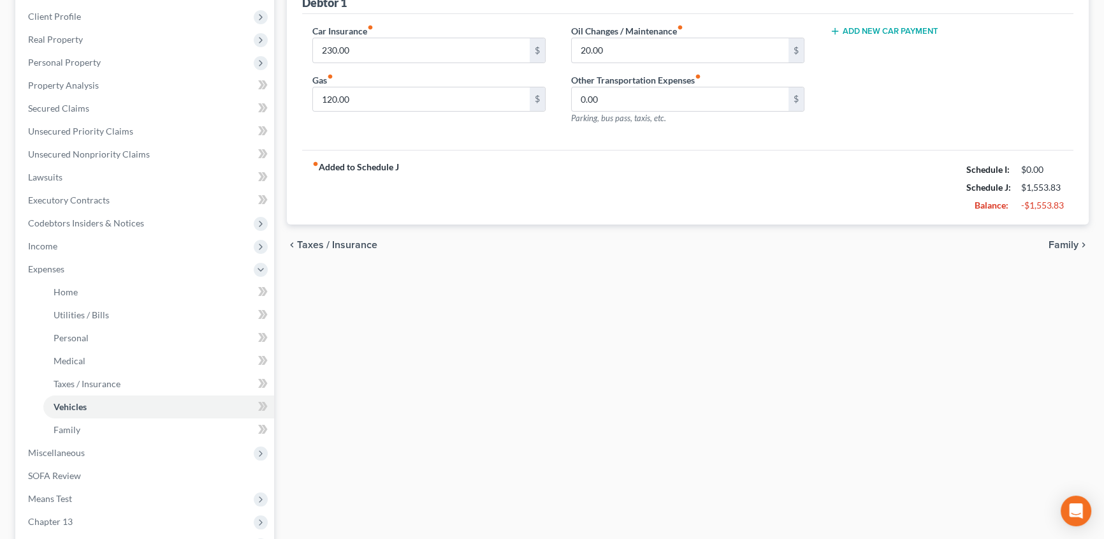
scroll to position [173, 0]
click at [59, 106] on span "Secured Claims" at bounding box center [58, 108] width 61 height 11
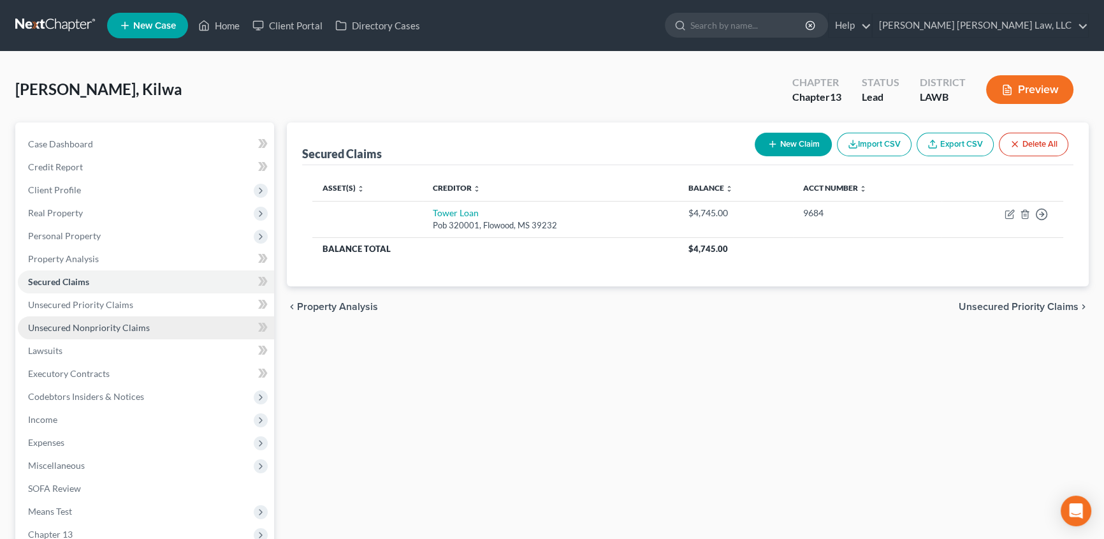
click at [116, 324] on span "Unsecured Nonpriority Claims" at bounding box center [89, 327] width 122 height 11
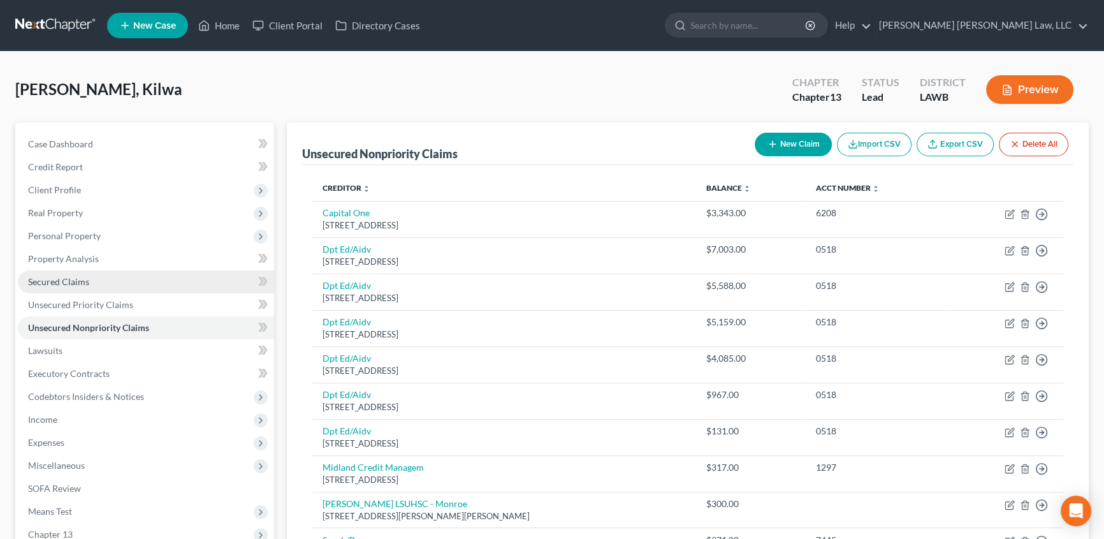
click at [54, 279] on span "Secured Claims" at bounding box center [58, 281] width 61 height 11
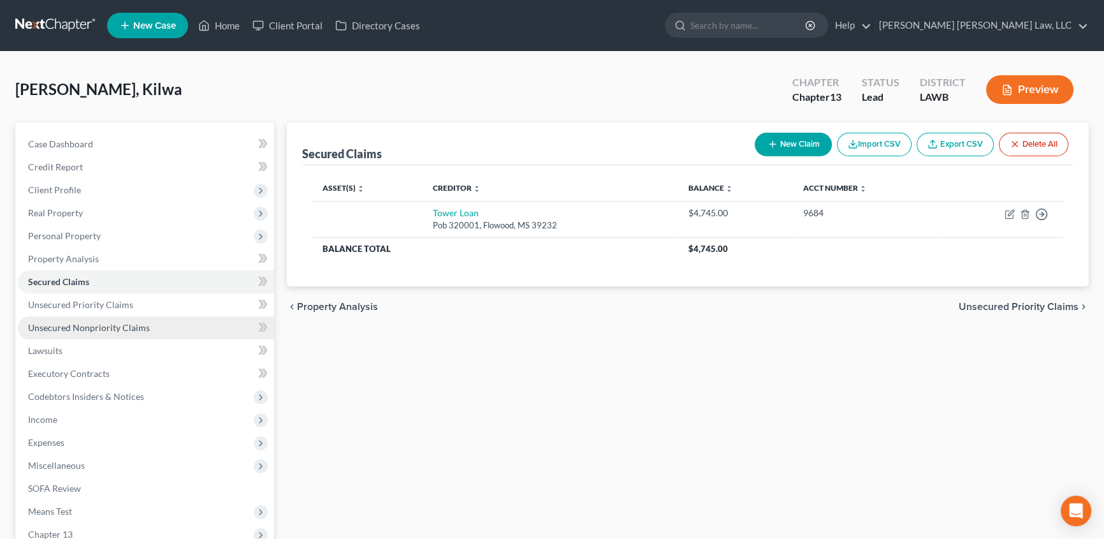
click at [60, 320] on link "Unsecured Nonpriority Claims" at bounding box center [146, 327] width 256 height 23
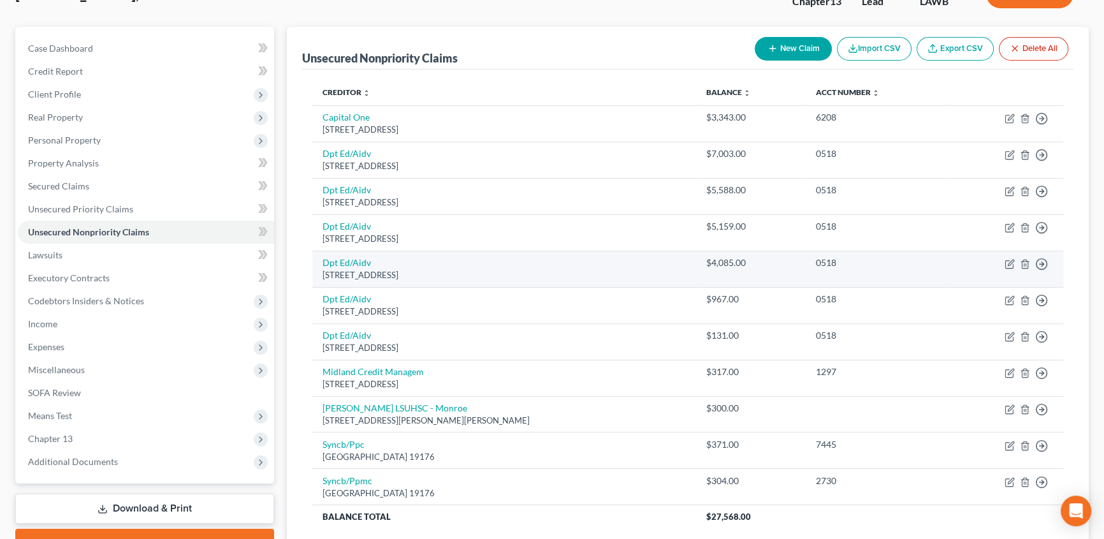
scroll to position [115, 0]
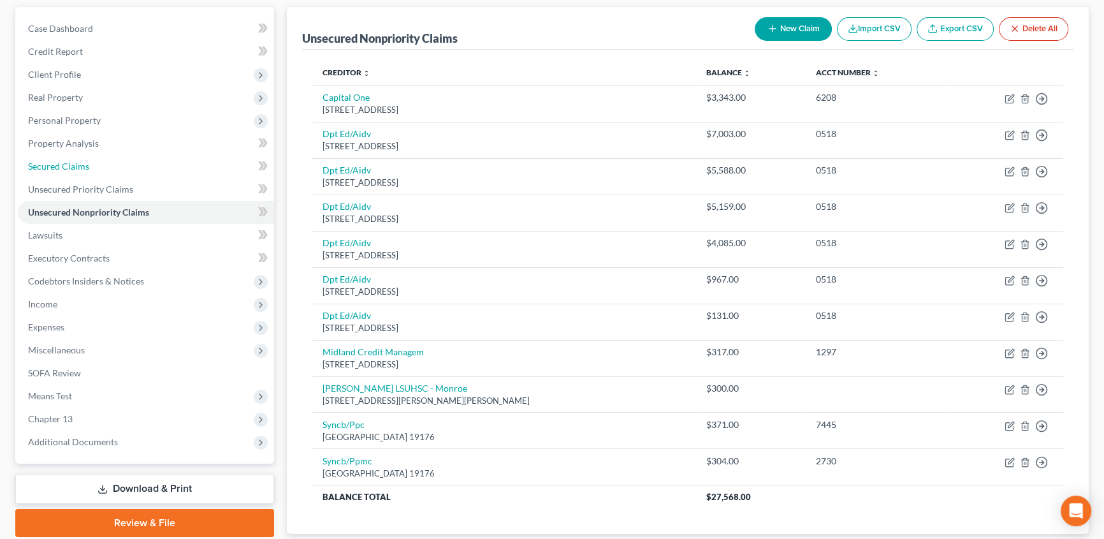
drag, startPoint x: 60, startPoint y: 159, endPoint x: 8, endPoint y: 171, distance: 53.2
click at [60, 159] on link "Secured Claims" at bounding box center [146, 166] width 256 height 23
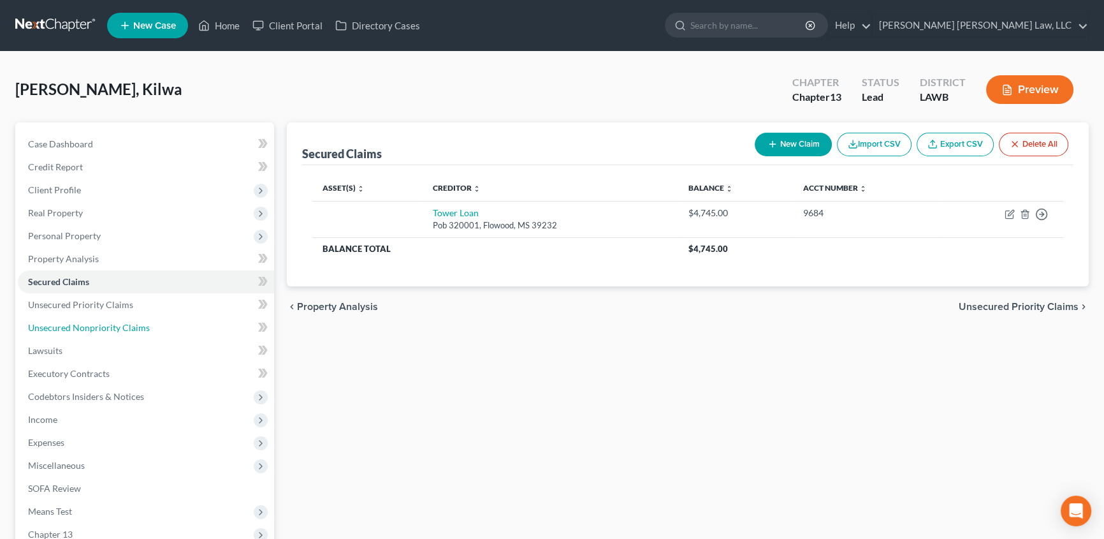
drag, startPoint x: 96, startPoint y: 323, endPoint x: 280, endPoint y: 286, distance: 187.9
click at [96, 323] on span "Unsecured Nonpriority Claims" at bounding box center [89, 327] width 122 height 11
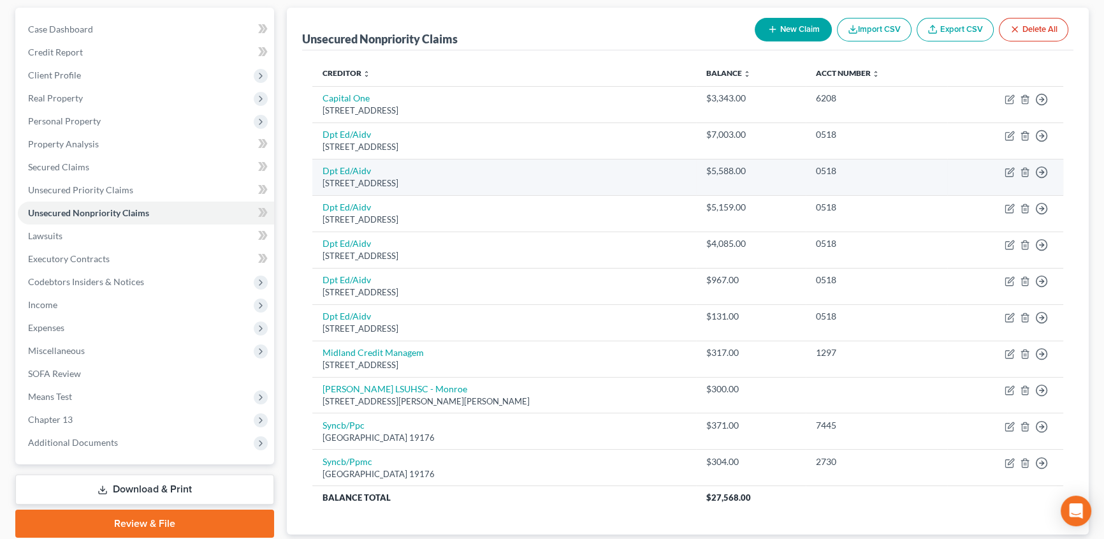
scroll to position [115, 0]
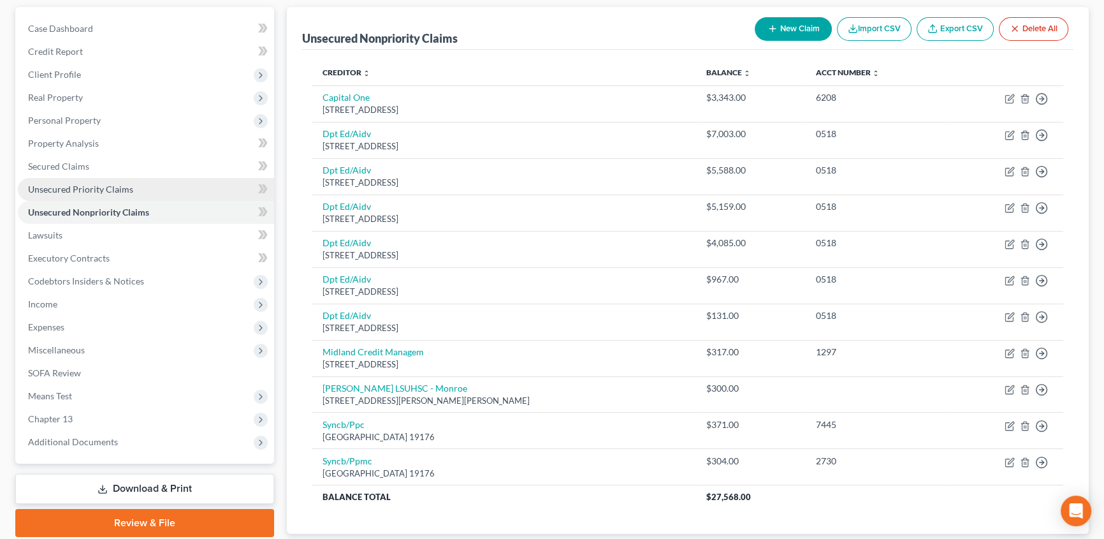
click at [110, 181] on link "Unsecured Priority Claims" at bounding box center [146, 189] width 256 height 23
